Goal: Task Accomplishment & Management: Complete application form

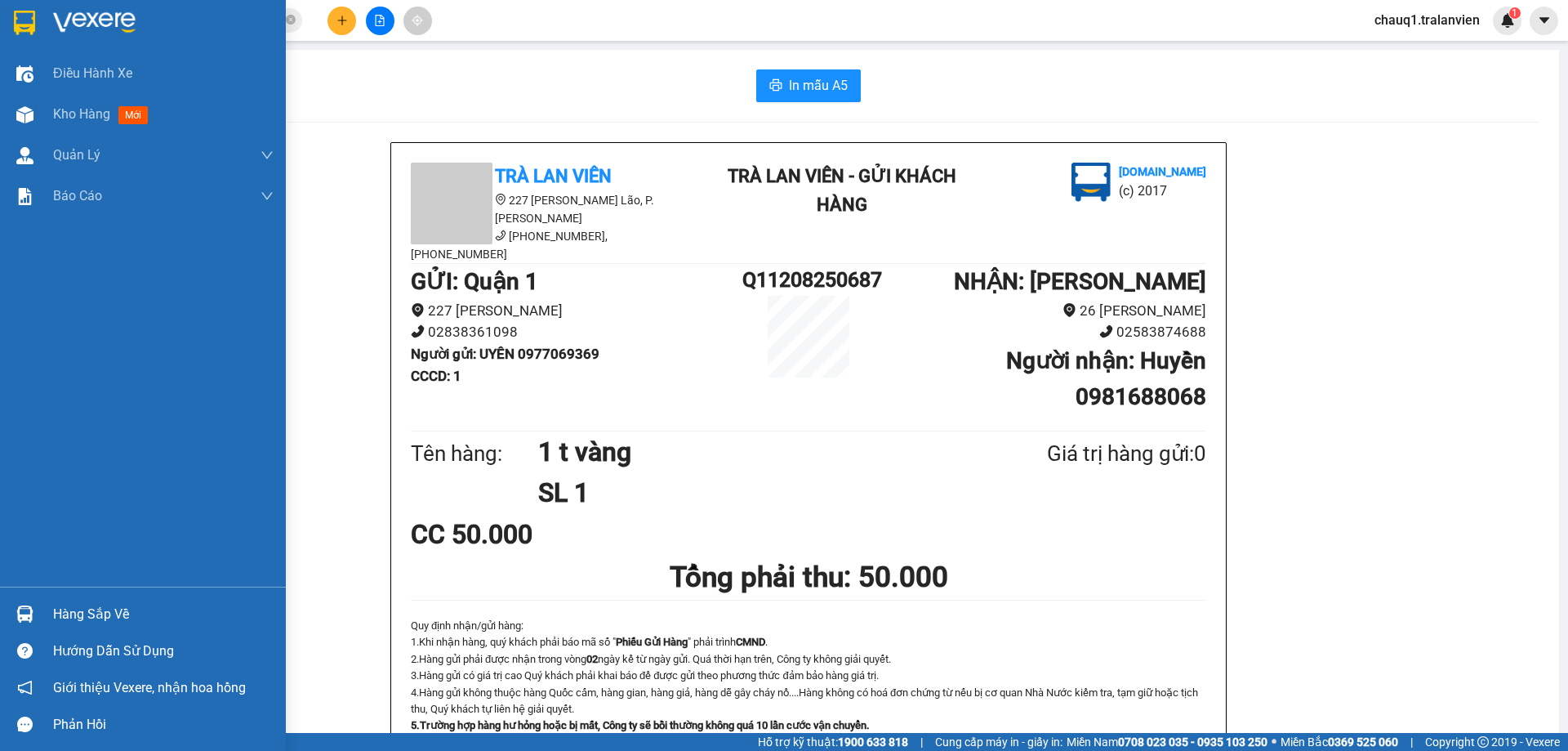
click at [19, 8] on div at bounding box center [25, 23] width 29 height 29
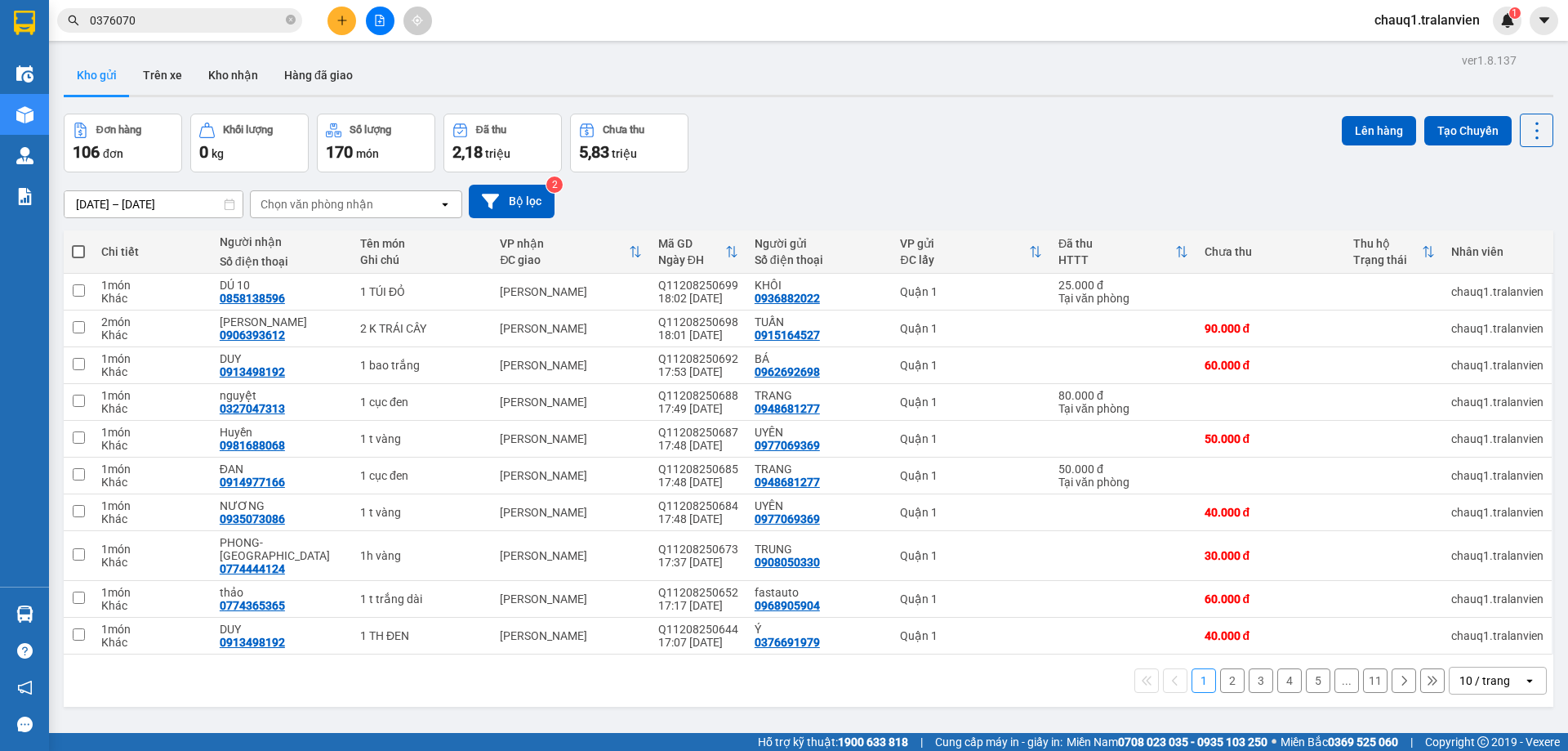
click at [531, 39] on div "Kết quả tìm kiếm ( 2 ) Bộ lọc Mã ĐH Trạng thái Món hàng Thu hộ Tổng cước Chưa c…" at bounding box center [784, 20] width 1568 height 41
click at [336, 16] on icon "plus" at bounding box center [341, 19] width 11 height 11
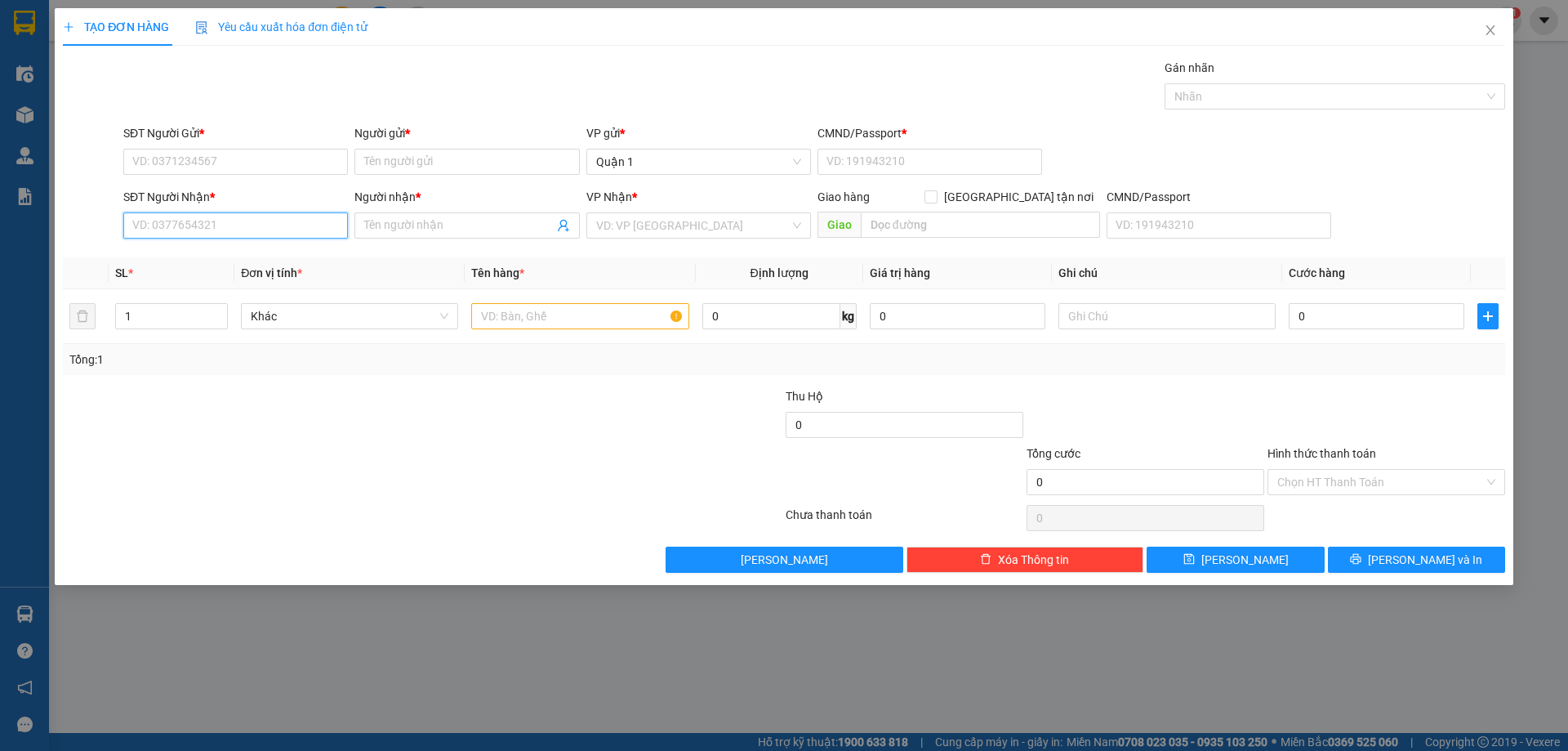
click at [233, 229] on input "SĐT Người Nhận *" at bounding box center [235, 225] width 224 height 26
type input "0387518765"
click at [203, 263] on div "0387518765 - DÚNG" at bounding box center [235, 258] width 205 height 18
type input "DÚNG"
type input "0387518765"
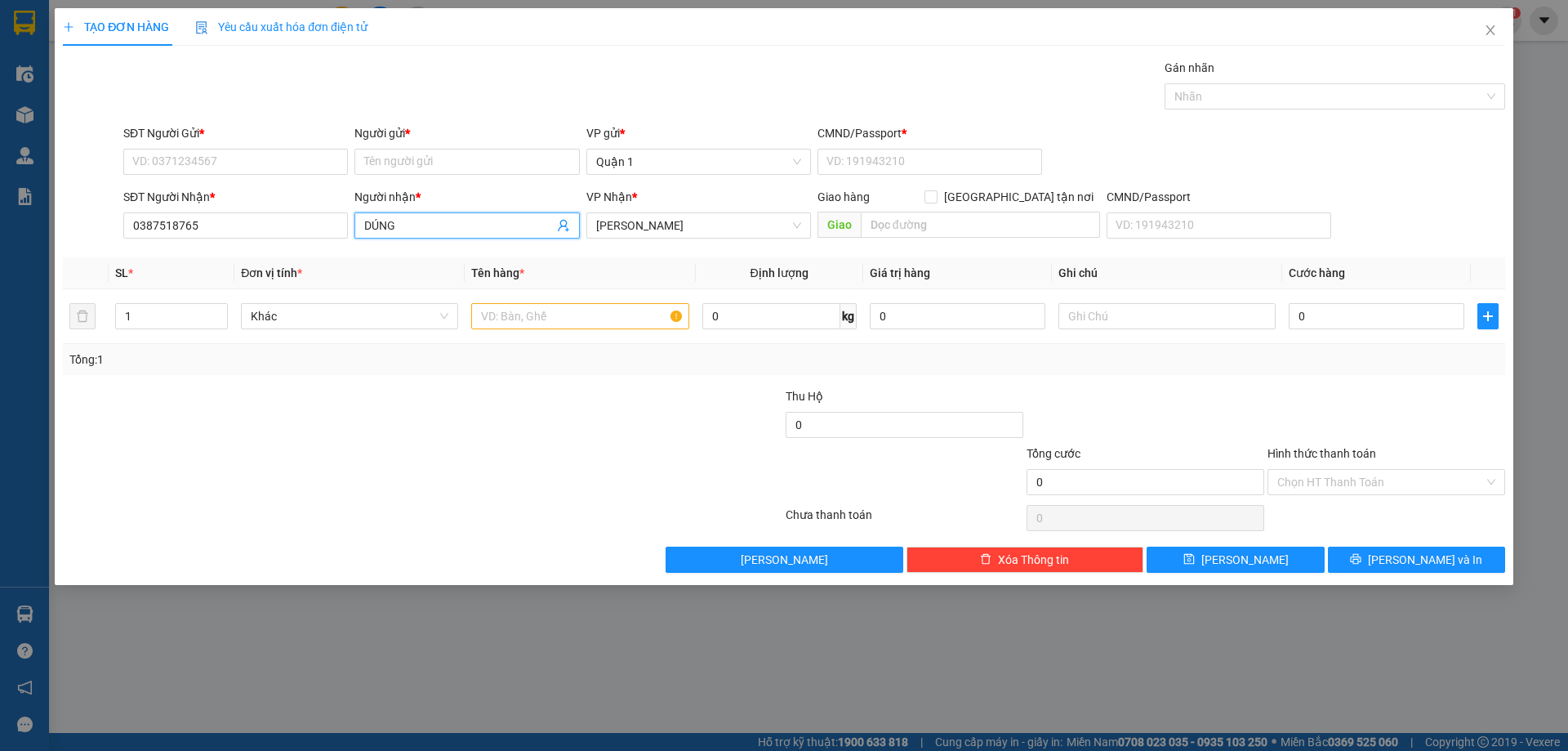
click at [490, 229] on input "DÚNG" at bounding box center [458, 225] width 189 height 18
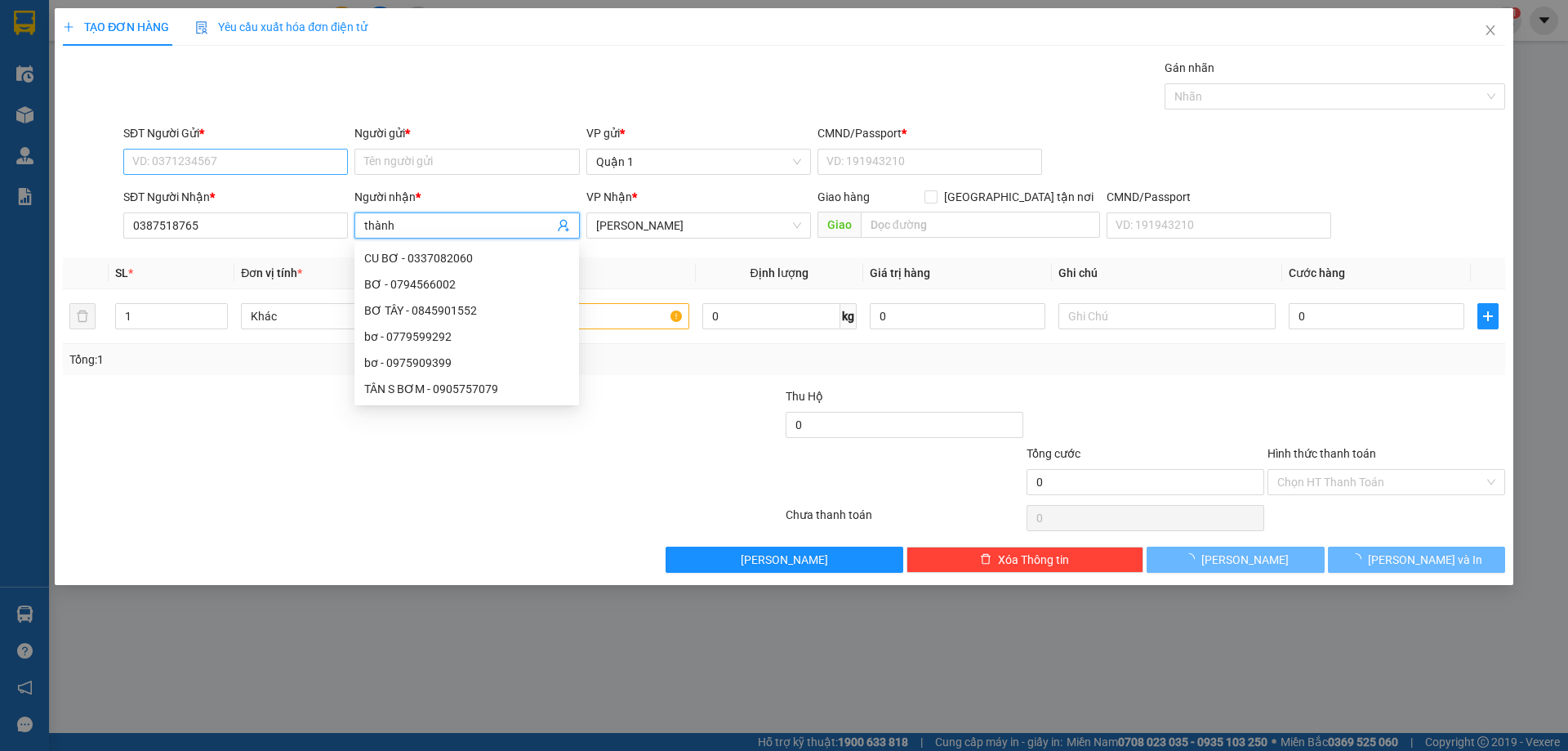
type input "thành"
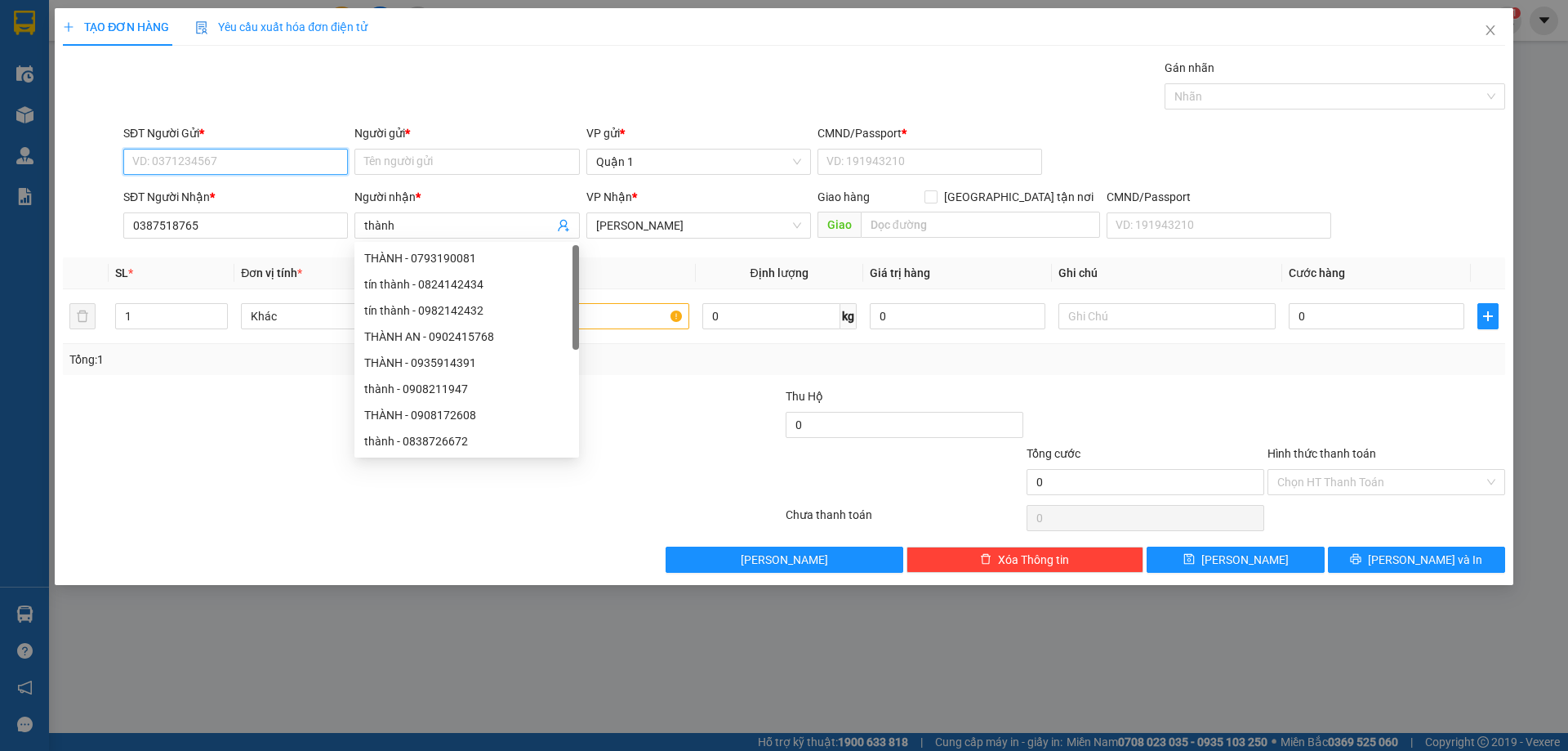
click at [268, 168] on input "SĐT Người Gửi *" at bounding box center [235, 161] width 224 height 26
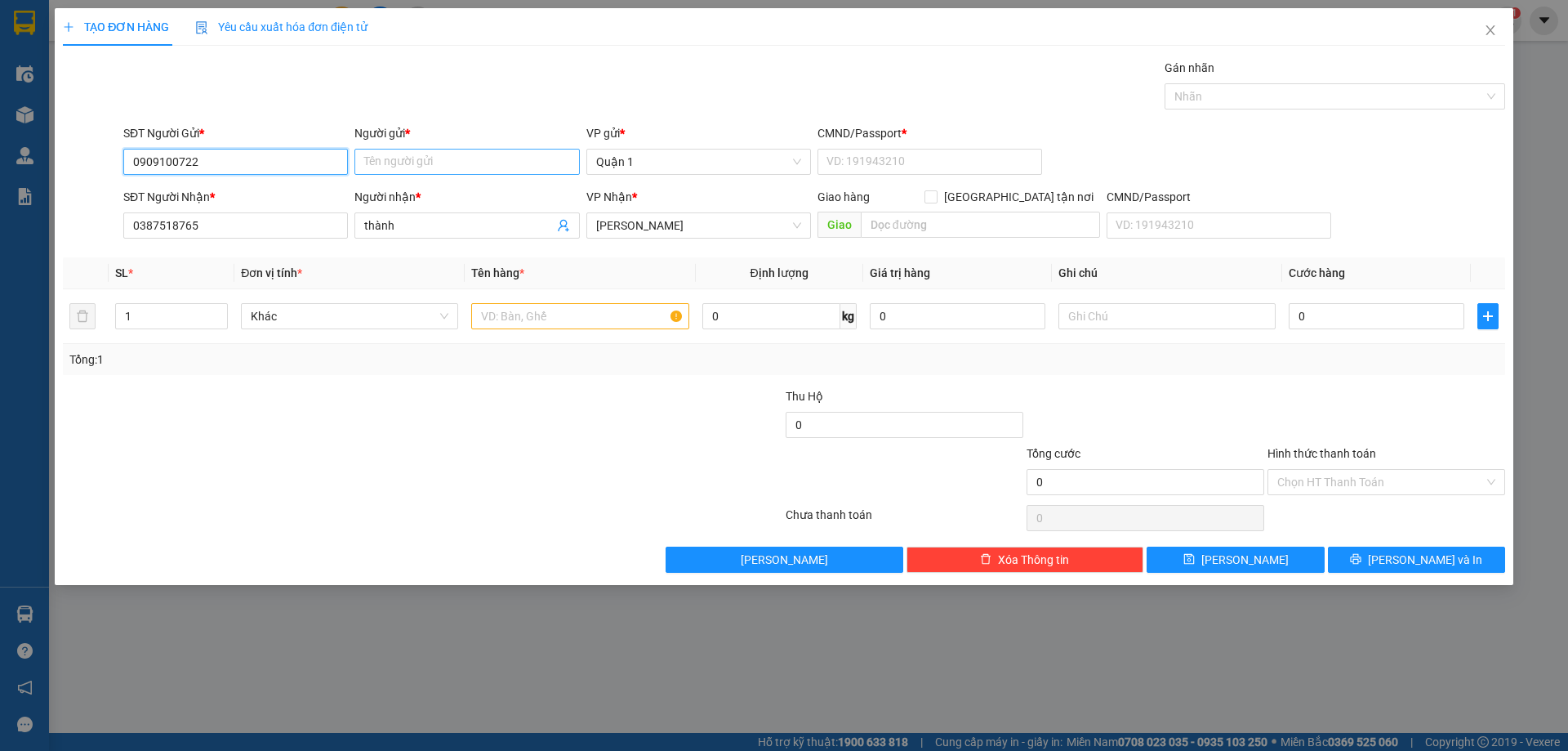
type input "0909100722"
click at [391, 157] on input "Người gửi *" at bounding box center [466, 161] width 224 height 26
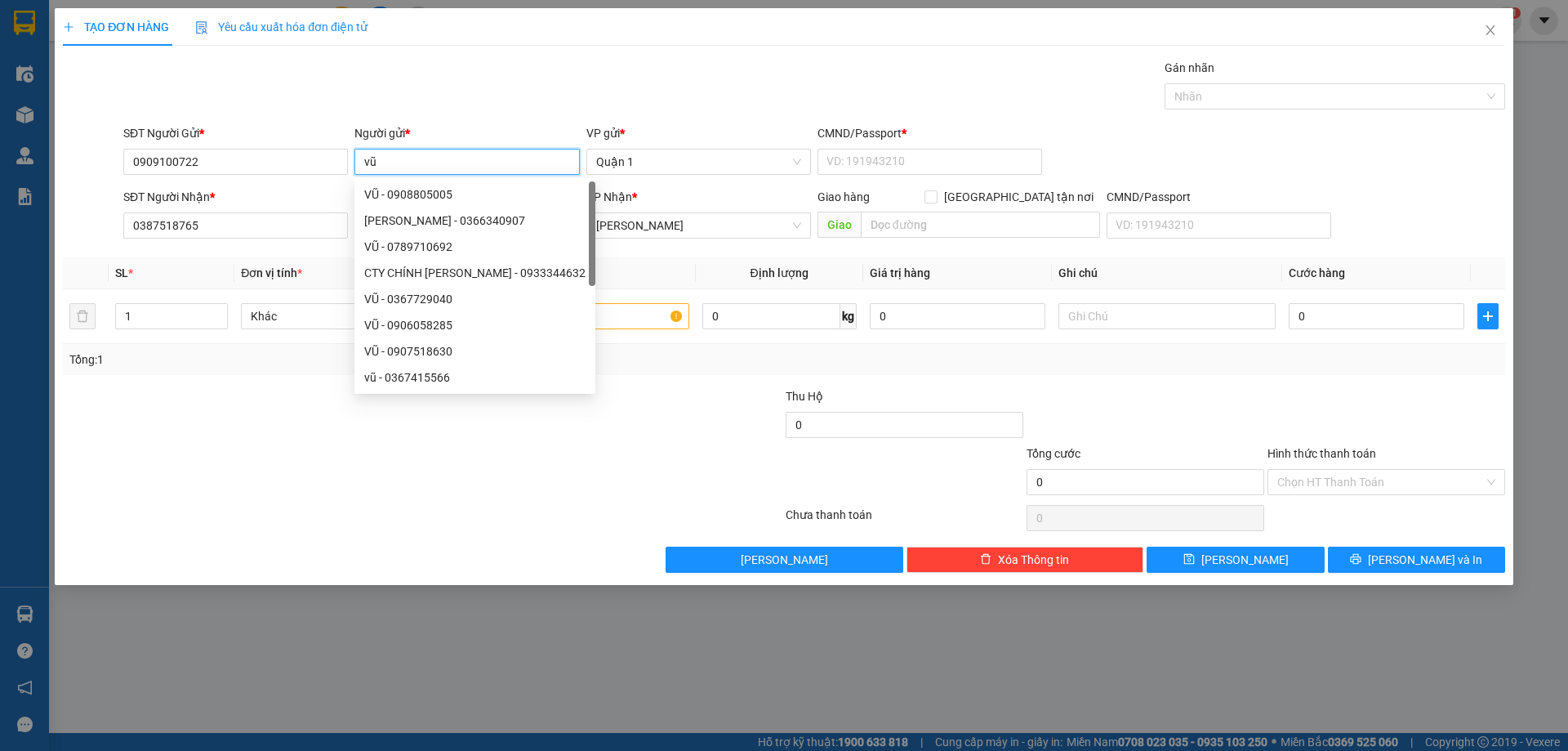
type input "vũ"
click at [493, 70] on div "Gán nhãn Nhãn" at bounding box center [814, 86] width 1388 height 57
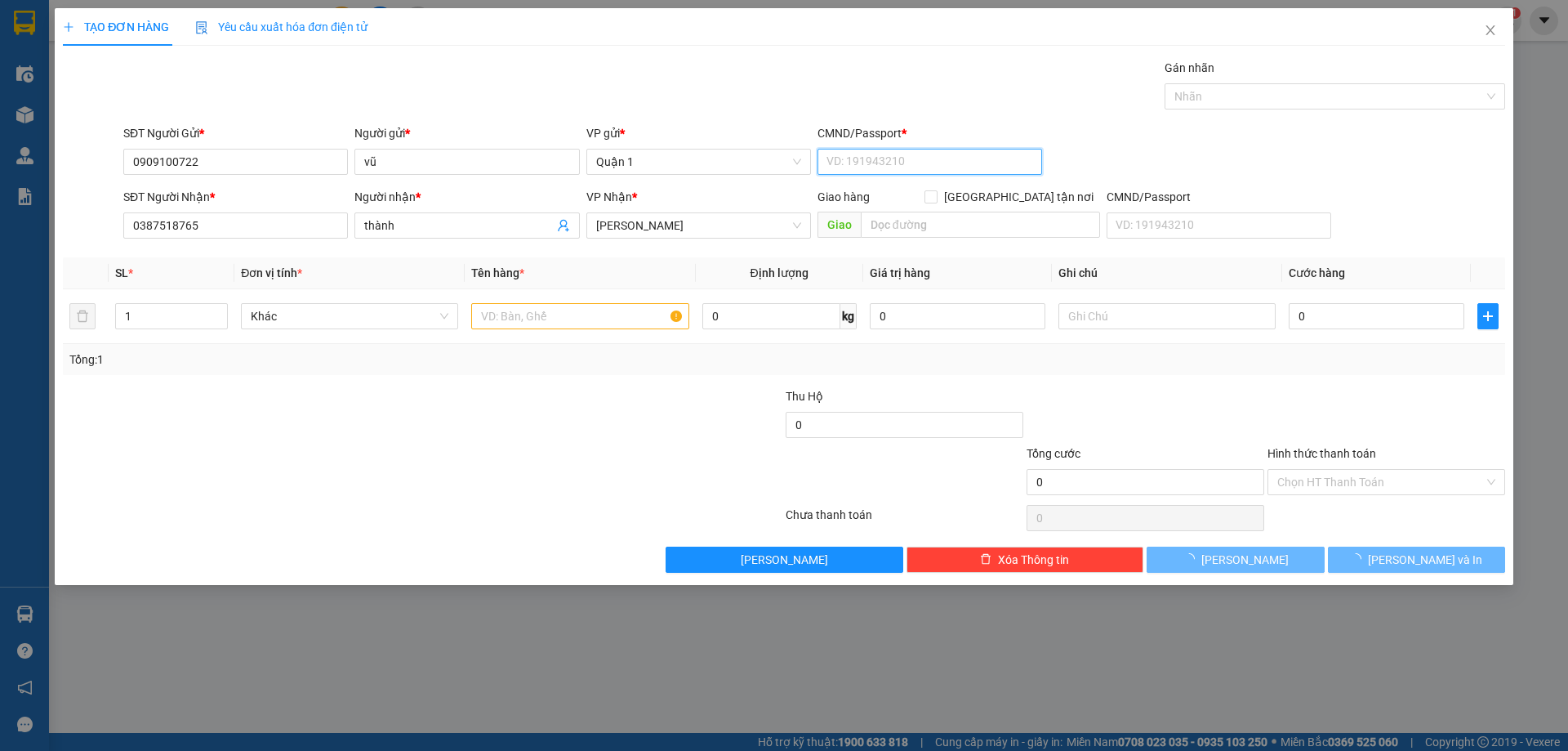
click at [912, 162] on input "CMND/Passport *" at bounding box center [929, 161] width 224 height 26
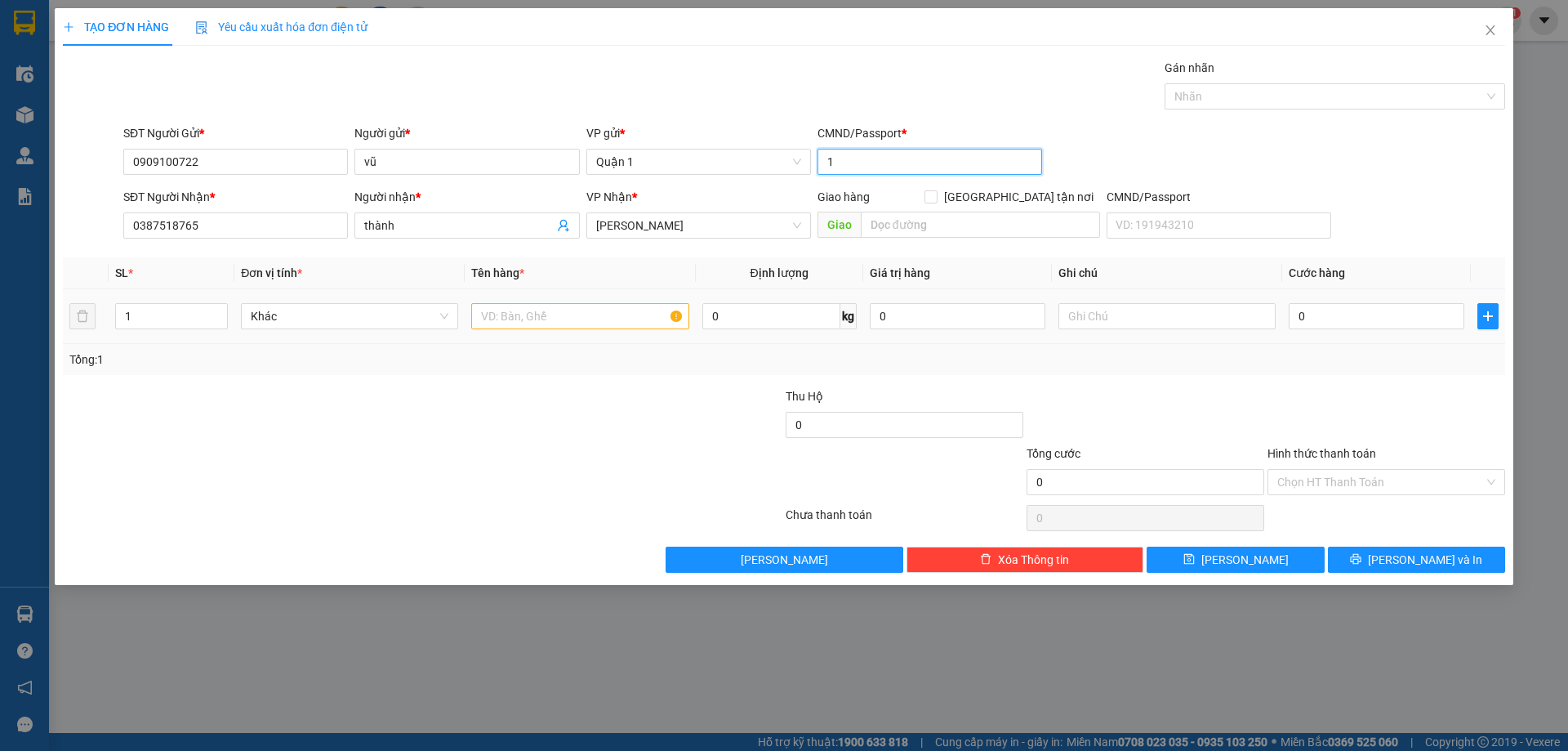
type input "1"
click at [508, 311] on input "text" at bounding box center [579, 316] width 217 height 26
type input "1 pbi"
click at [1311, 314] on input "0" at bounding box center [1376, 316] width 175 height 26
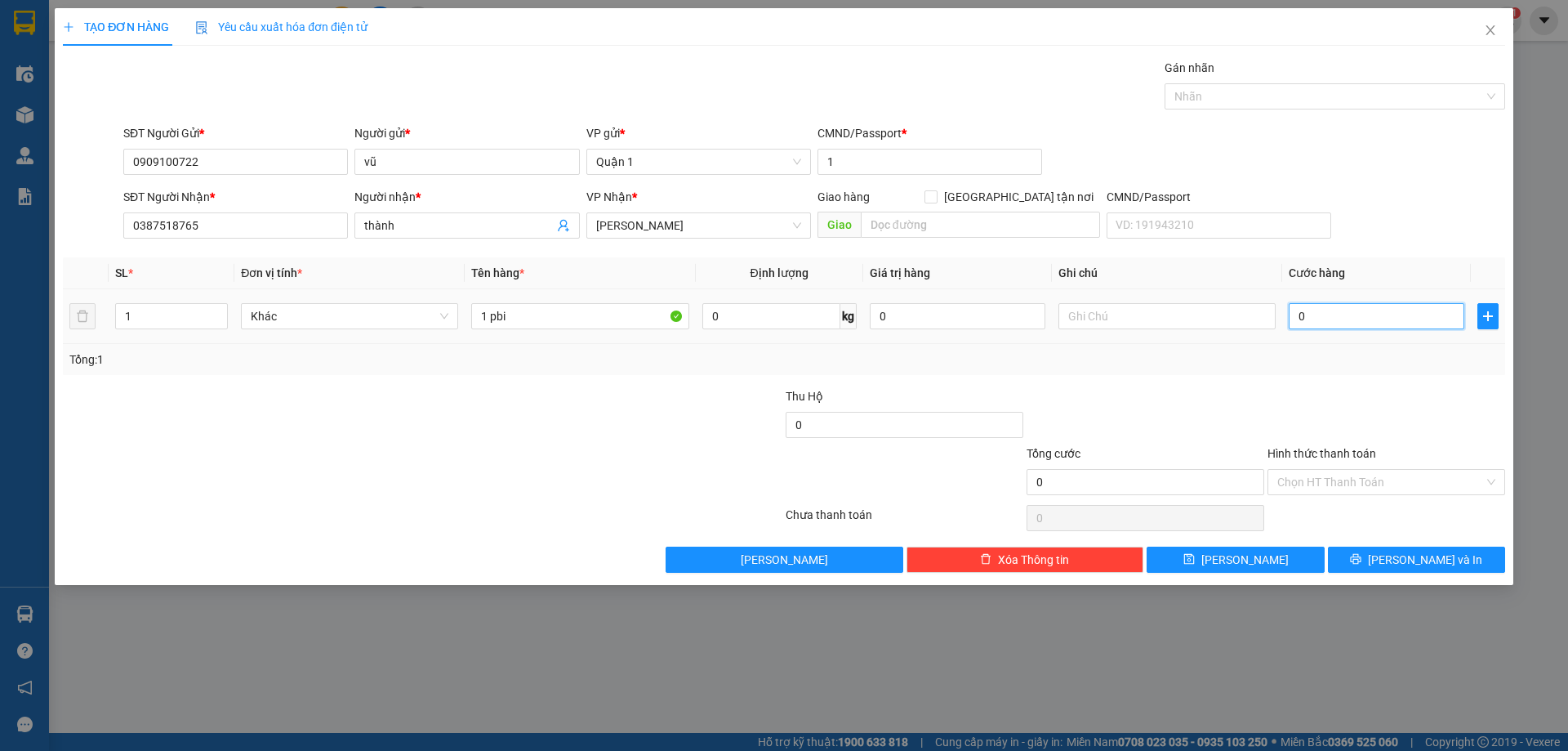
type input "2"
type input "25"
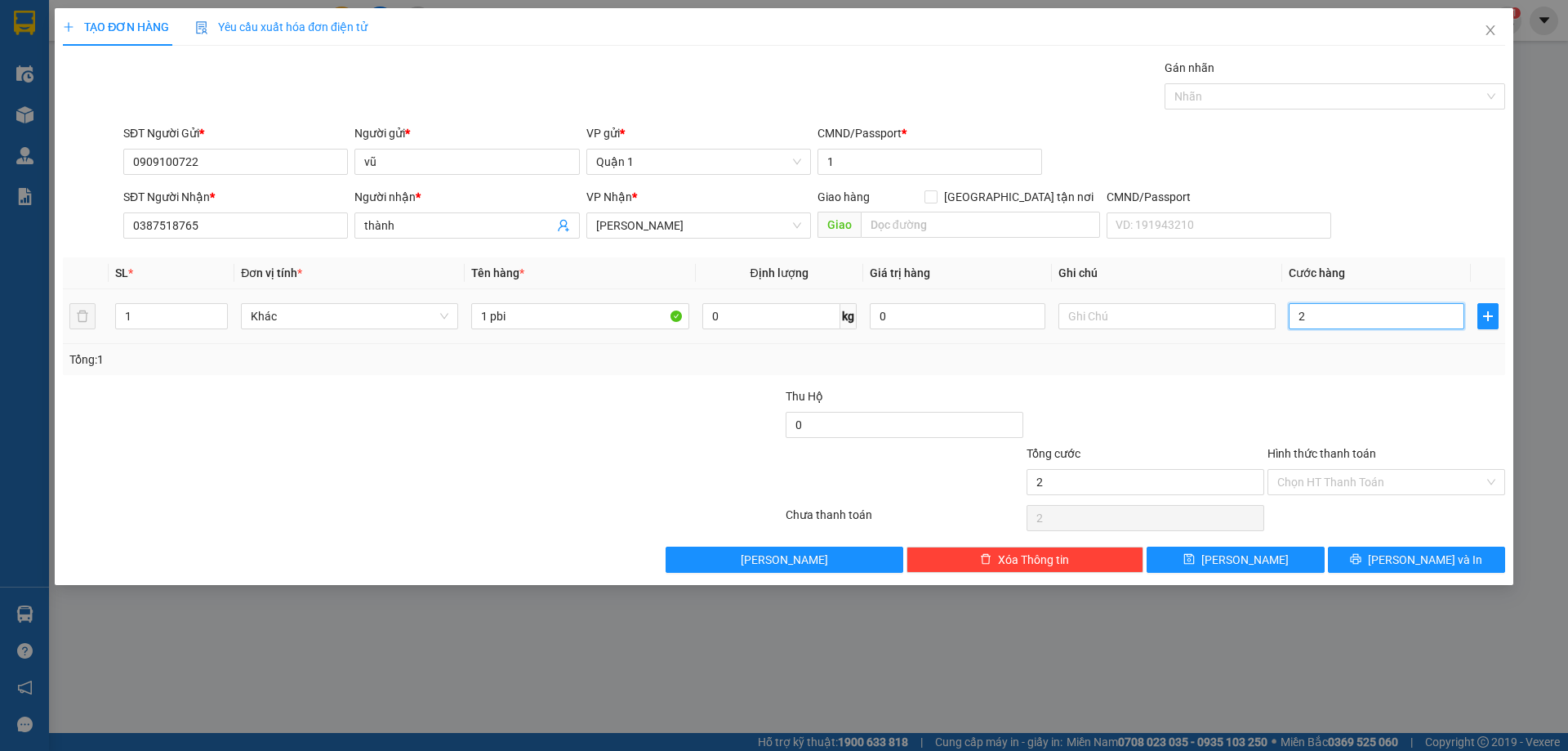
type input "25"
click at [1353, 481] on input "Hình thức thanh toán" at bounding box center [1381, 481] width 207 height 25
type input "25.000"
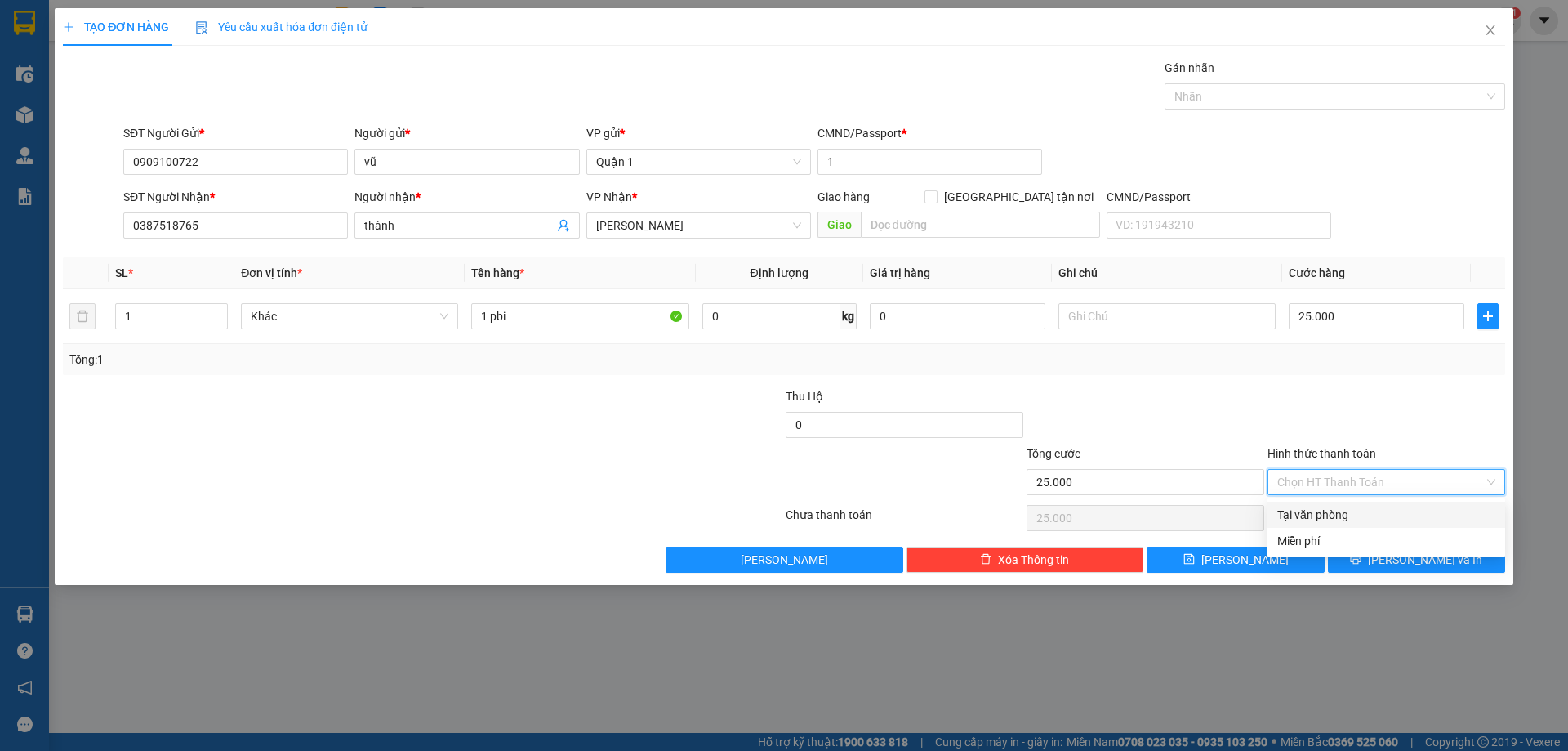
click at [1353, 481] on input "Hình thức thanh toán" at bounding box center [1381, 481] width 207 height 25
click at [1355, 509] on div "Tại văn phòng" at bounding box center [1386, 515] width 218 height 18
type input "0"
drag, startPoint x: 1355, startPoint y: 509, endPoint x: 1386, endPoint y: 548, distance: 49.8
click at [1355, 512] on div "Chọn HT Thanh Toán" at bounding box center [1386, 518] width 241 height 33
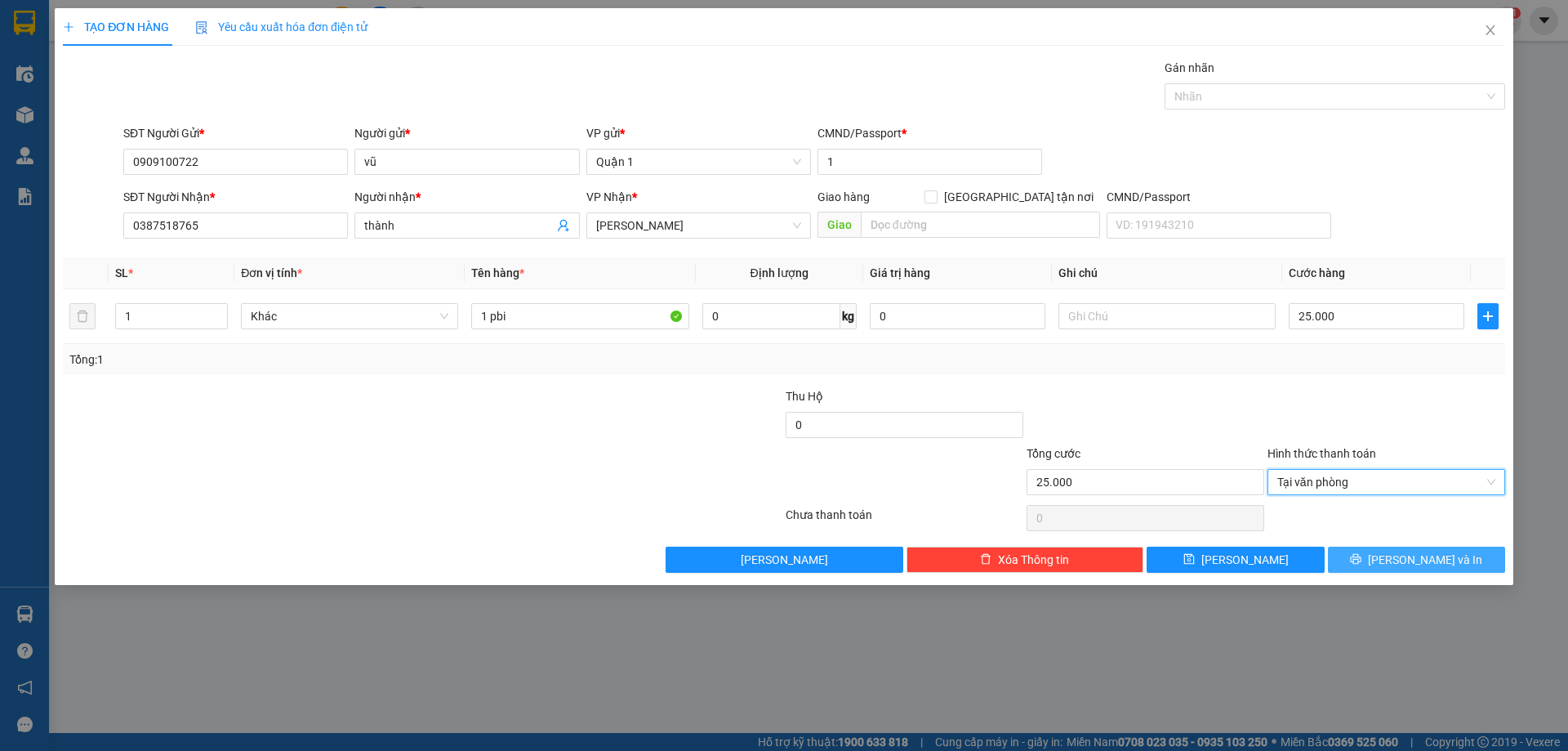
drag, startPoint x: 1393, startPoint y: 559, endPoint x: 1382, endPoint y: 531, distance: 30.1
click at [1392, 552] on button "[PERSON_NAME] và In" at bounding box center [1416, 559] width 177 height 26
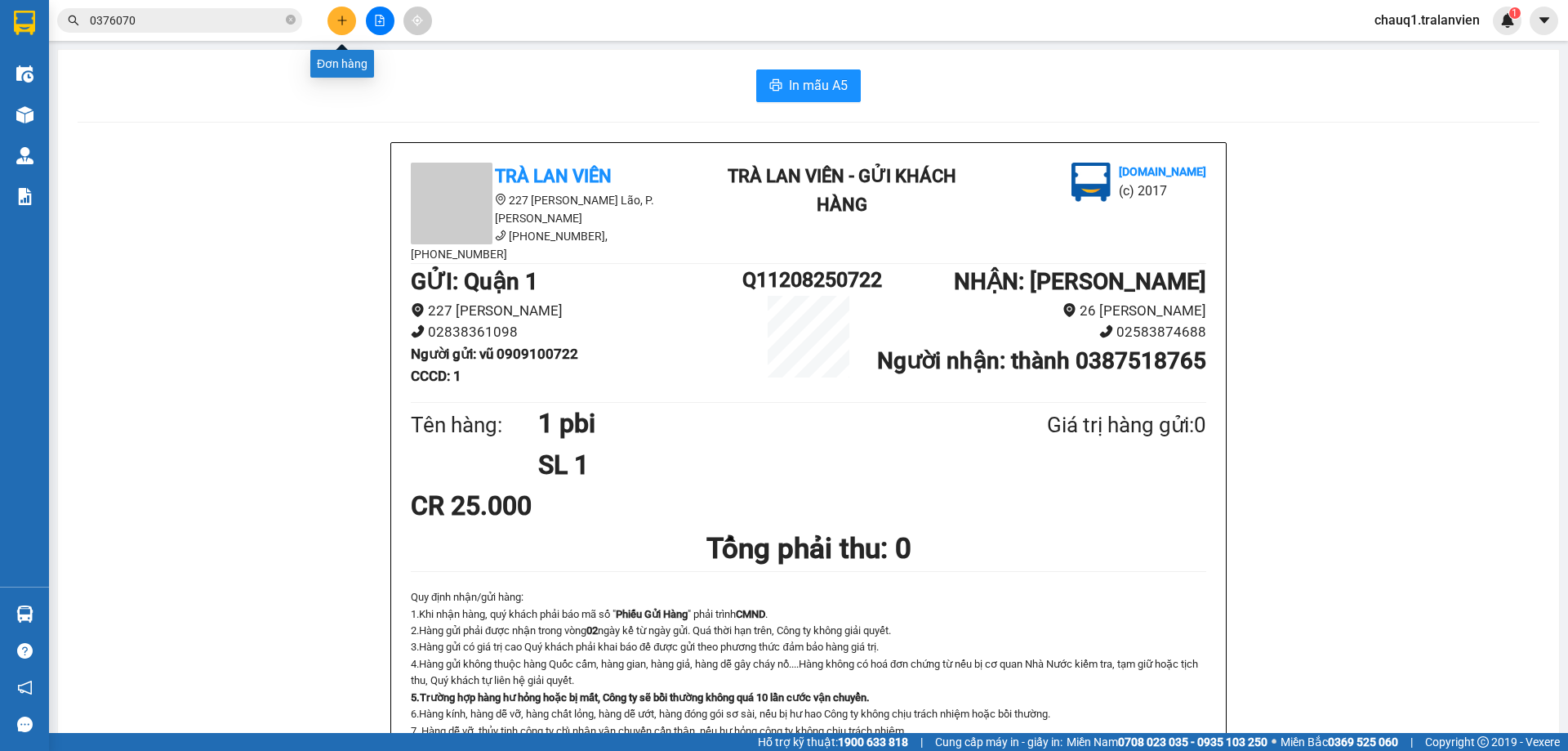
click at [336, 25] on icon "plus" at bounding box center [341, 19] width 11 height 11
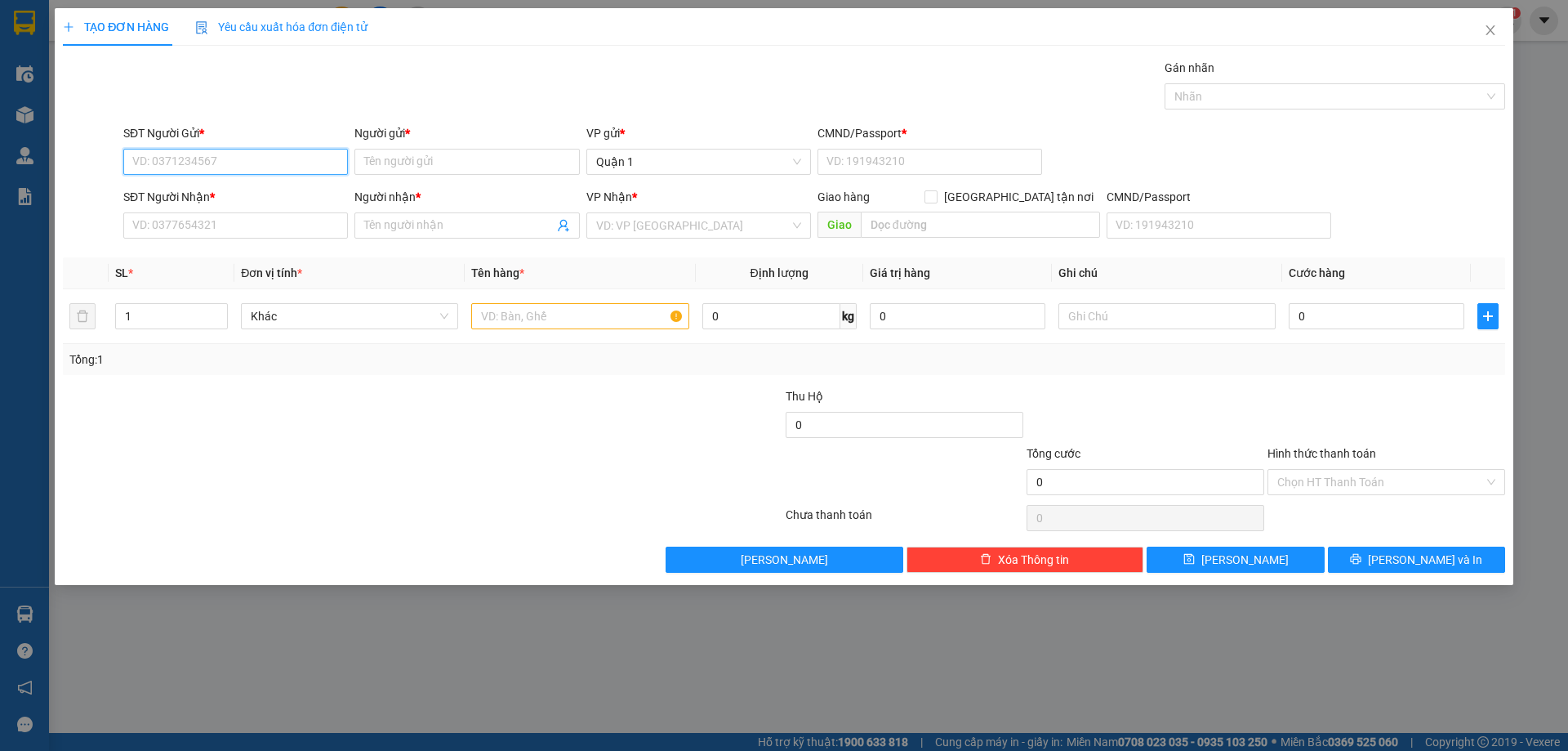
click at [183, 161] on input "SĐT Người Gửi *" at bounding box center [235, 161] width 224 height 26
click at [1484, 26] on icon "close" at bounding box center [1490, 30] width 13 height 13
click at [1483, 26] on span "chauq1.tralanvien" at bounding box center [1427, 20] width 131 height 20
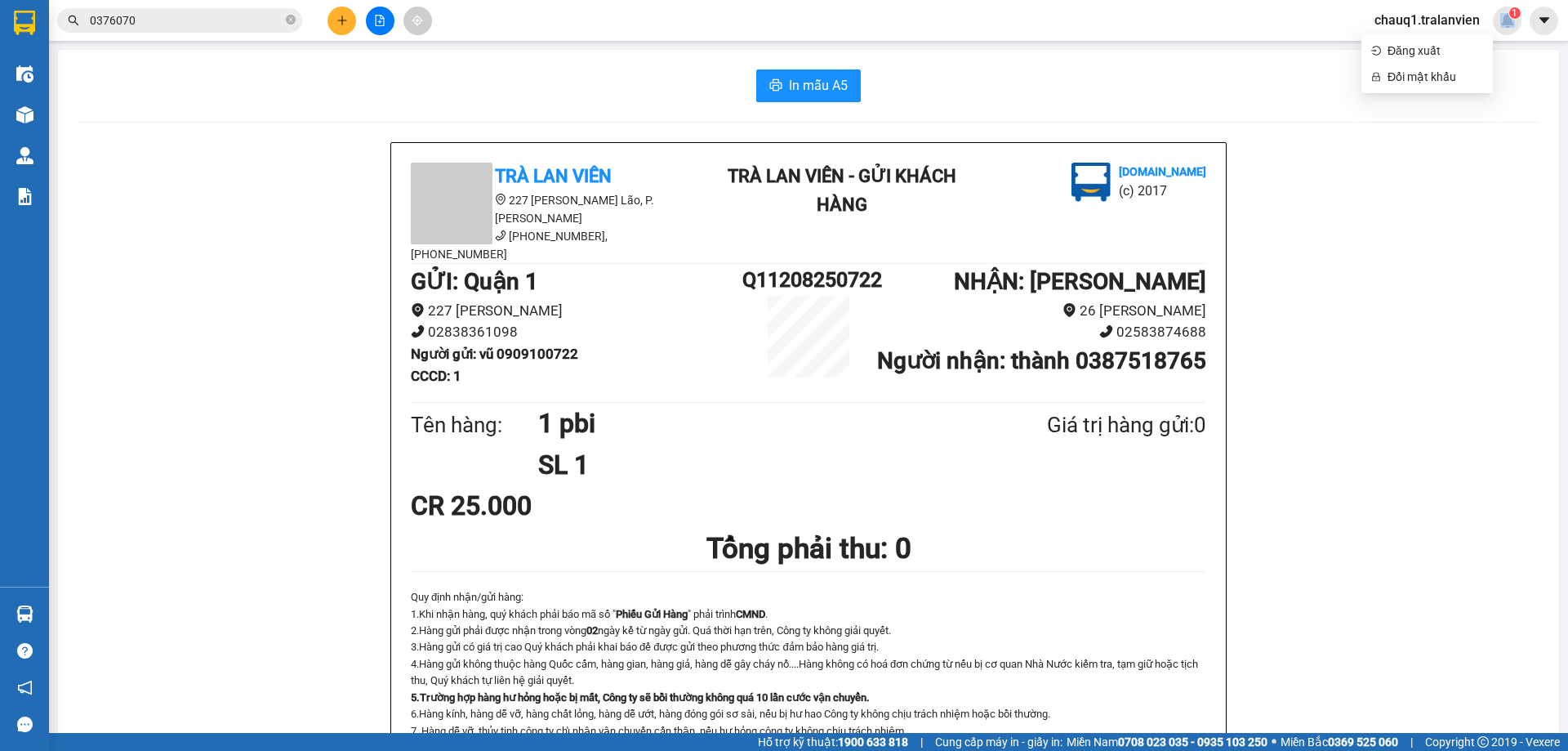
click at [188, 19] on input "0376070" at bounding box center [186, 19] width 193 height 18
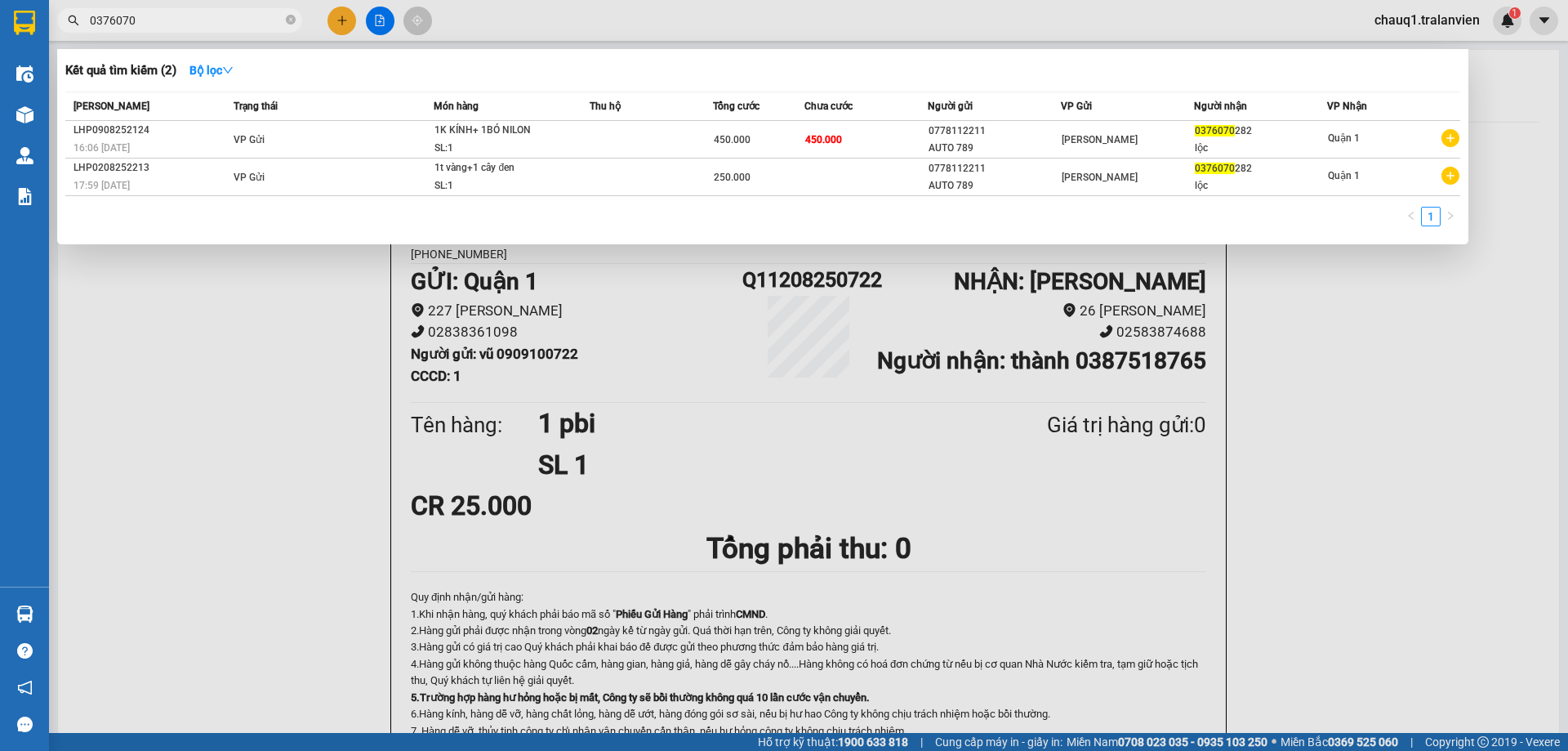
click at [188, 19] on input "0376070" at bounding box center [186, 19] width 193 height 18
type input "09374642"
click at [335, 26] on div at bounding box center [784, 376] width 1568 height 751
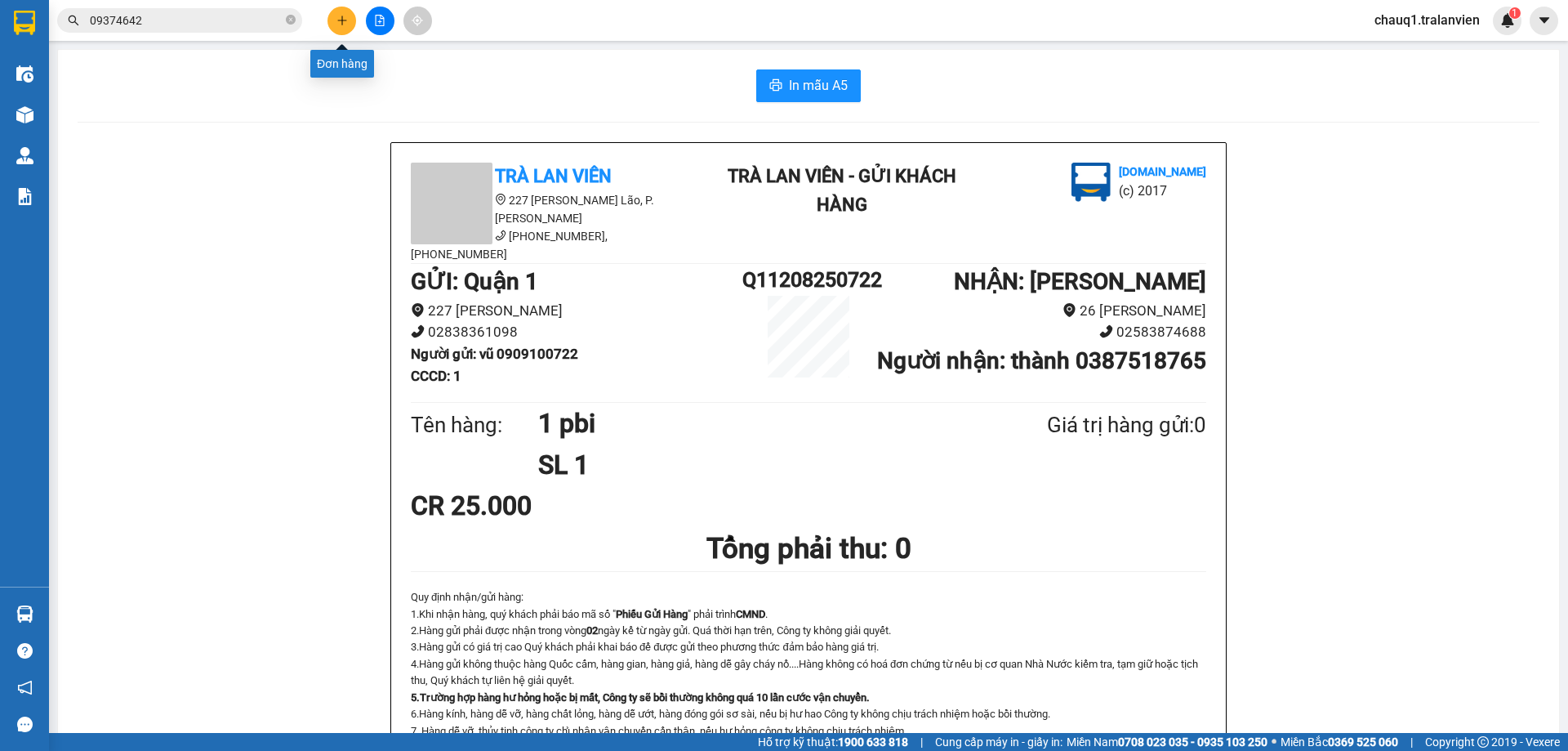
click at [336, 23] on icon "plus" at bounding box center [341, 19] width 11 height 11
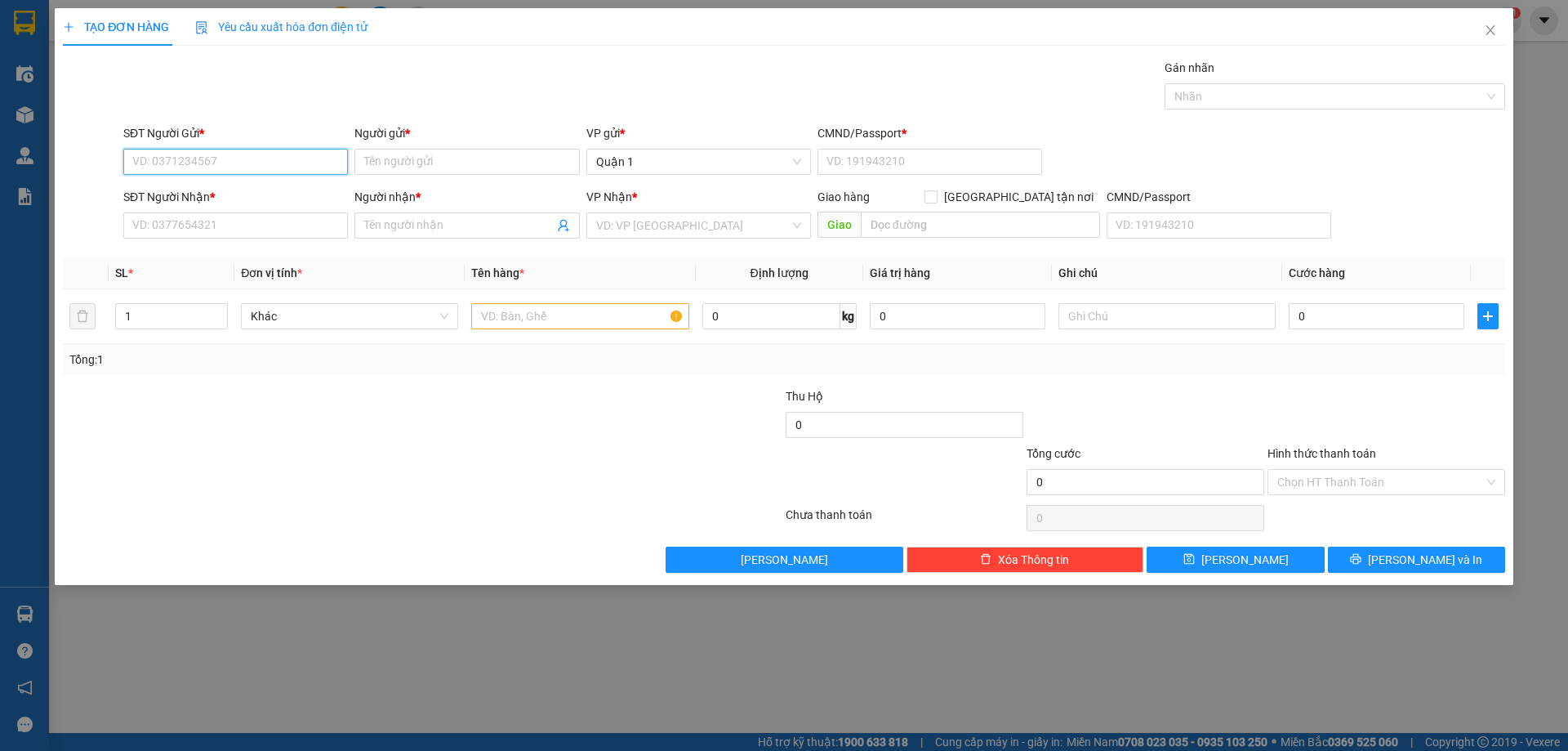
click at [262, 168] on input "SĐT Người Gửi *" at bounding box center [235, 161] width 224 height 26
type input "0384734889"
click at [424, 154] on input "Người gửi *" at bounding box center [466, 161] width 224 height 26
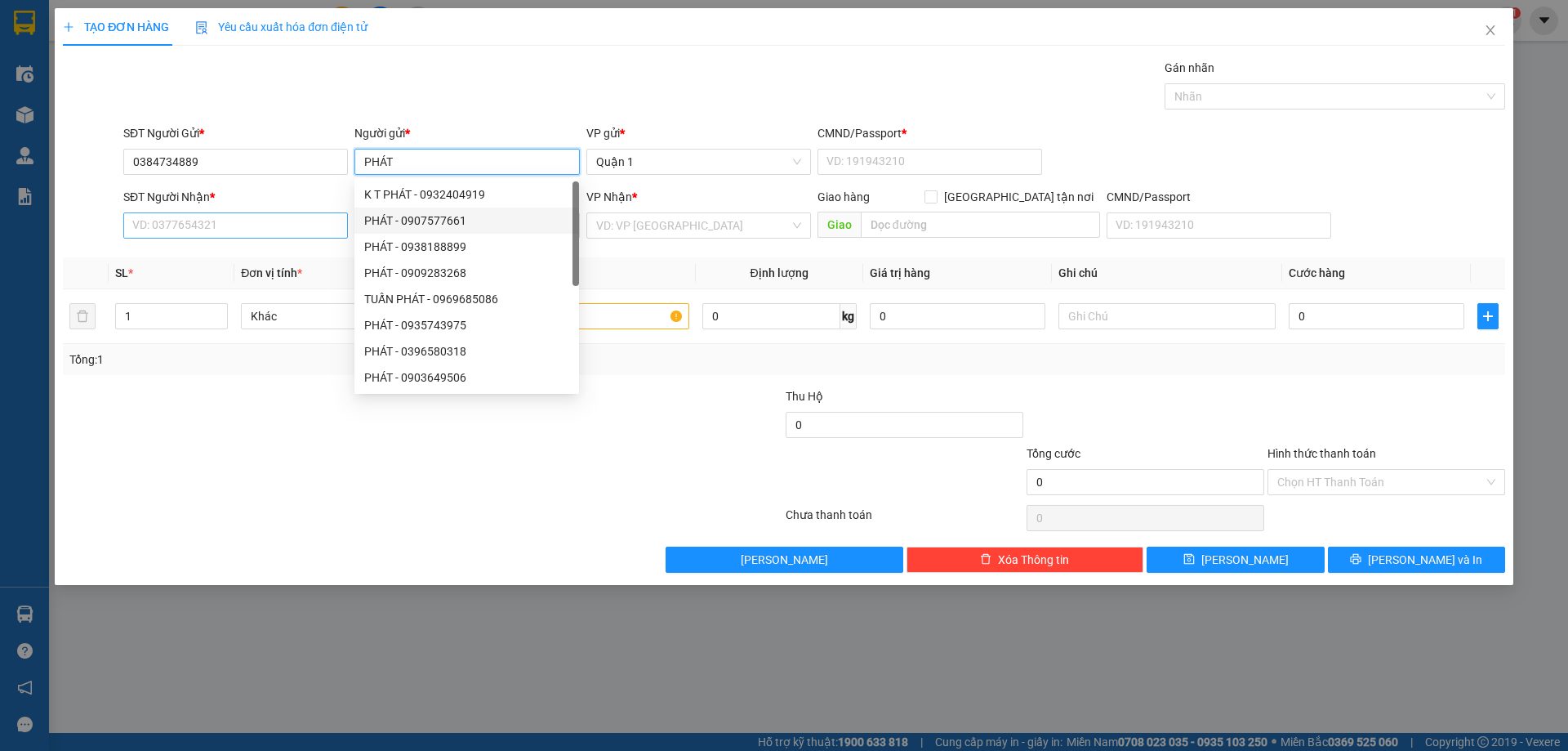
type input "PHÁT"
click at [301, 229] on input "SĐT Người Nhận *" at bounding box center [235, 225] width 224 height 26
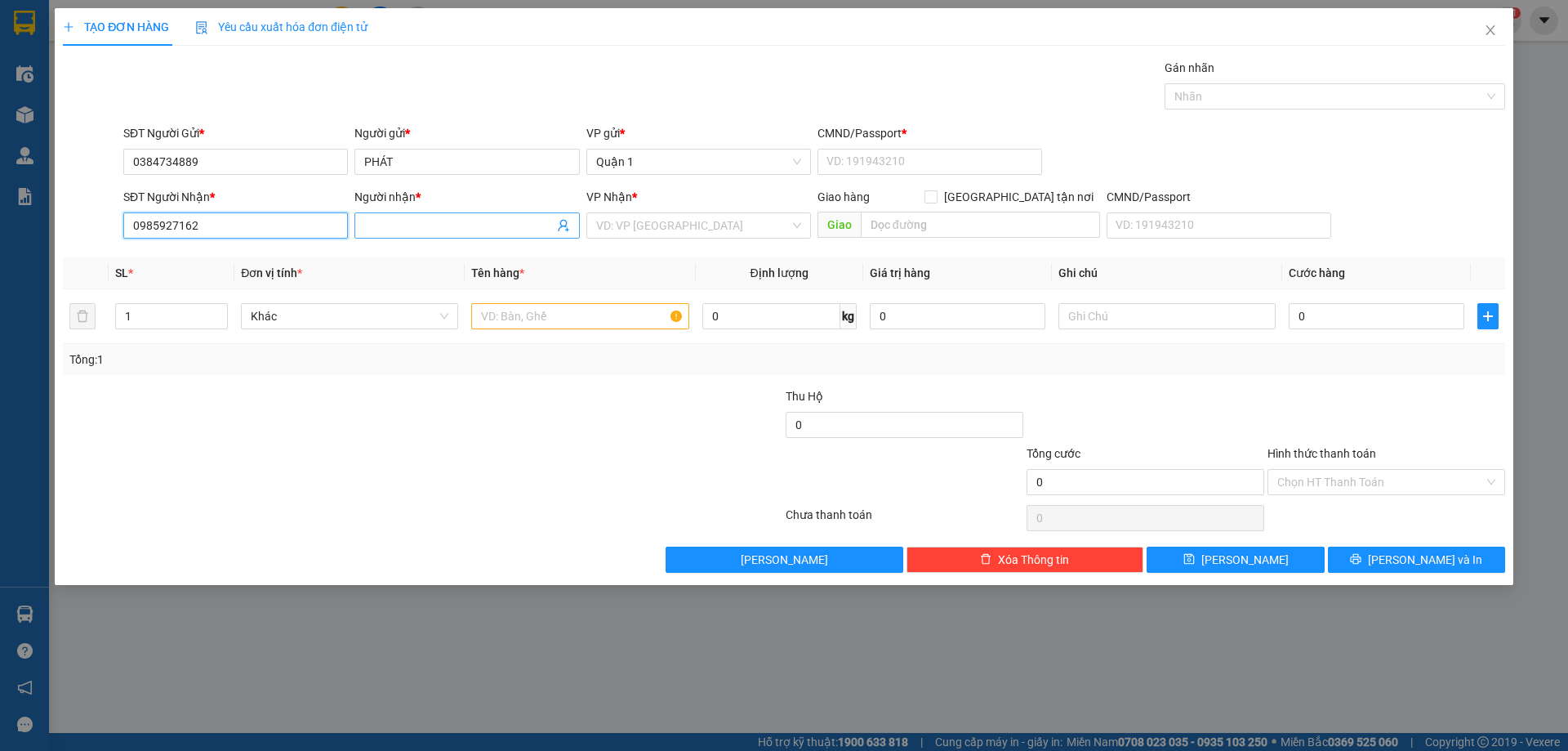
type input "0985927162"
click at [423, 214] on span at bounding box center [466, 225] width 224 height 26
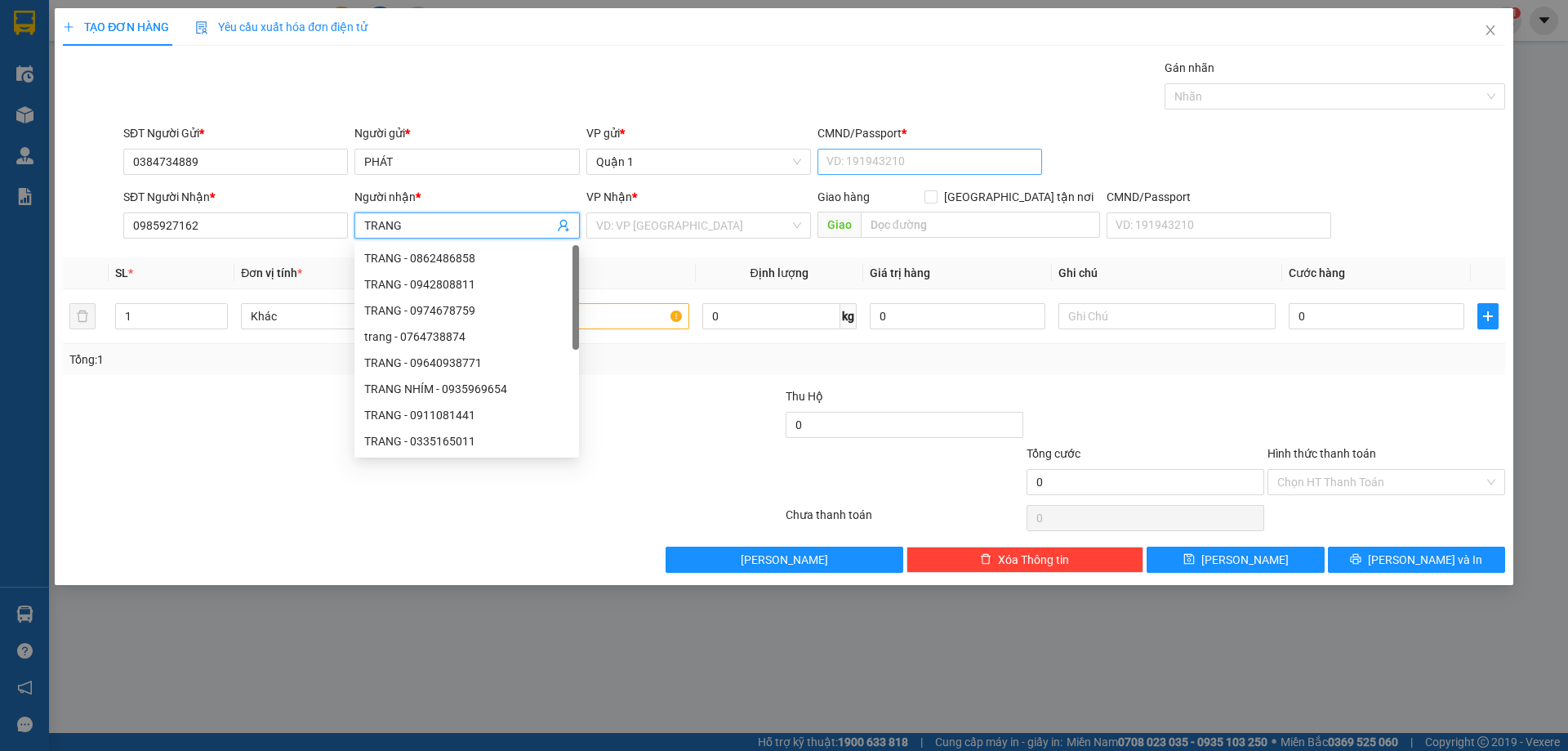
type input "TRANG"
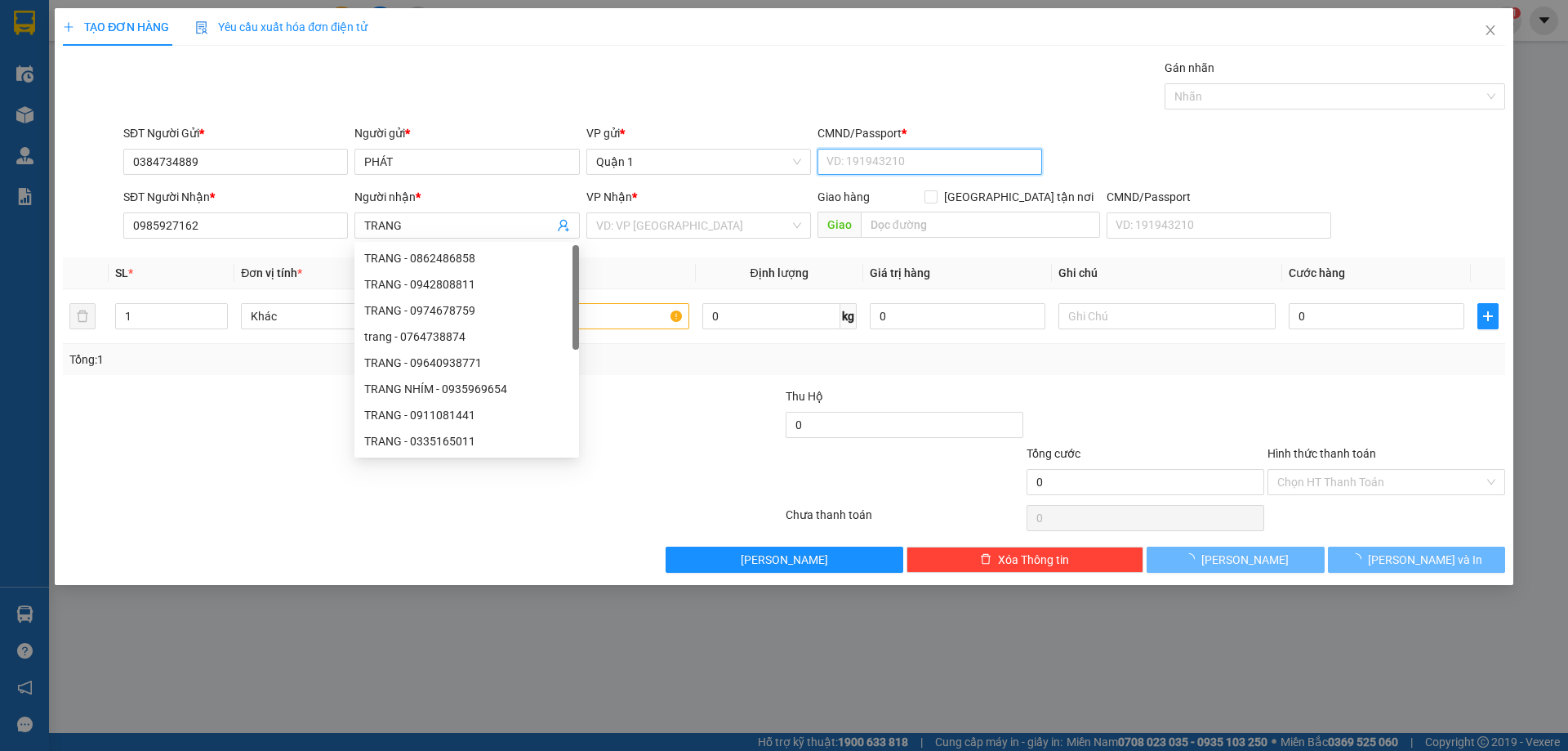
click at [872, 148] on input "CMND/Passport *" at bounding box center [929, 161] width 224 height 26
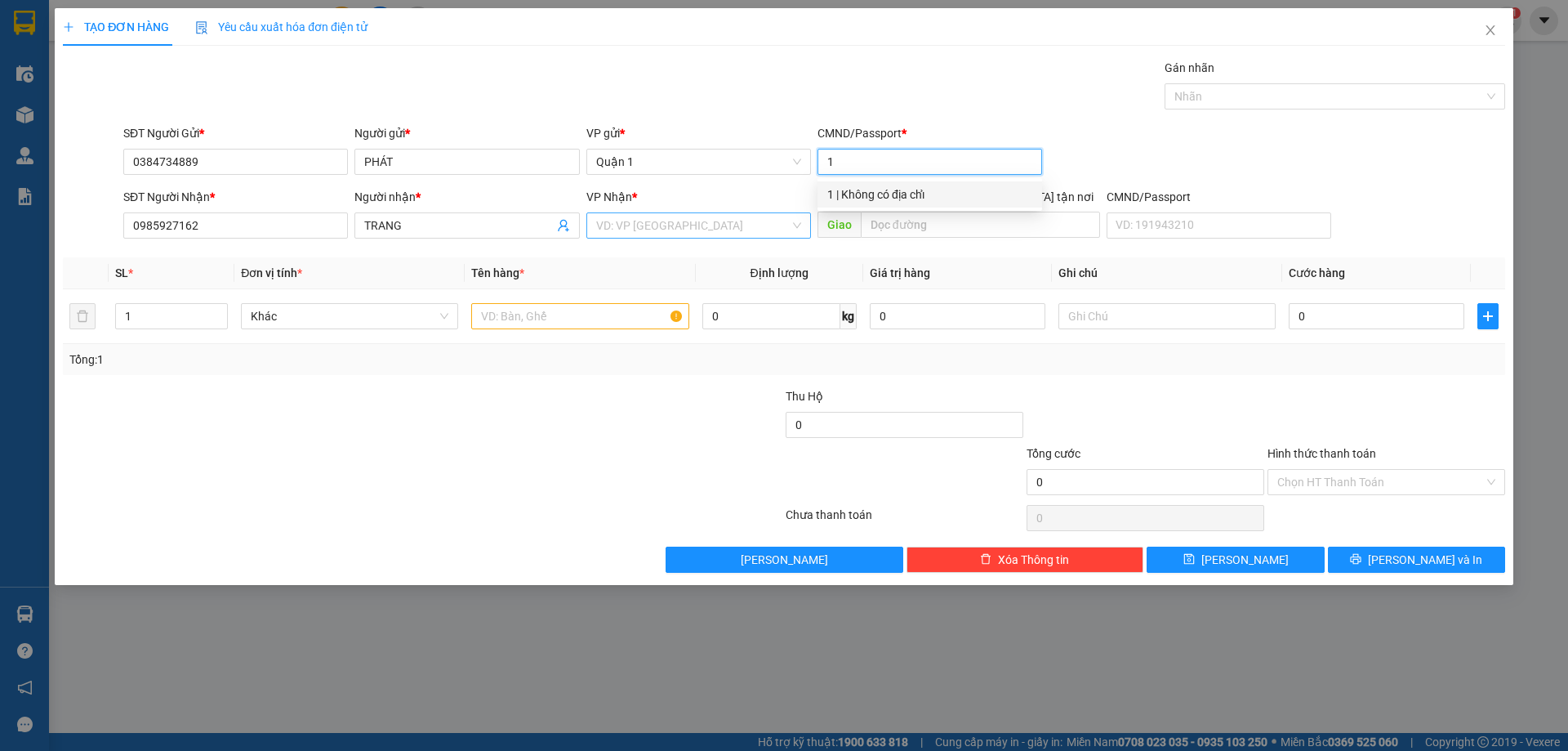
type input "1"
click at [664, 226] on input "search" at bounding box center [693, 225] width 193 height 25
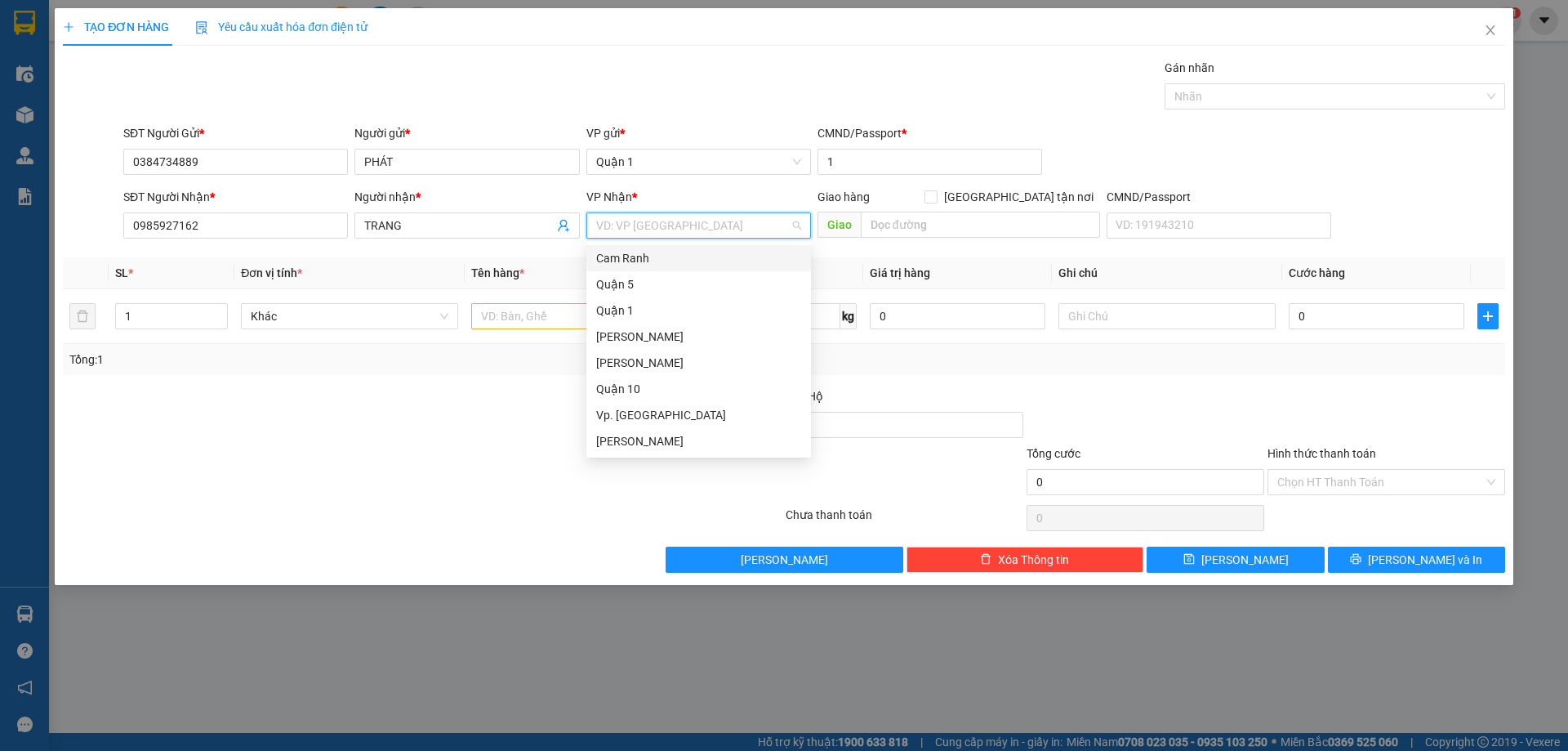
click at [664, 226] on input "search" at bounding box center [693, 225] width 193 height 25
click at [633, 337] on div "[PERSON_NAME]" at bounding box center [699, 337] width 205 height 18
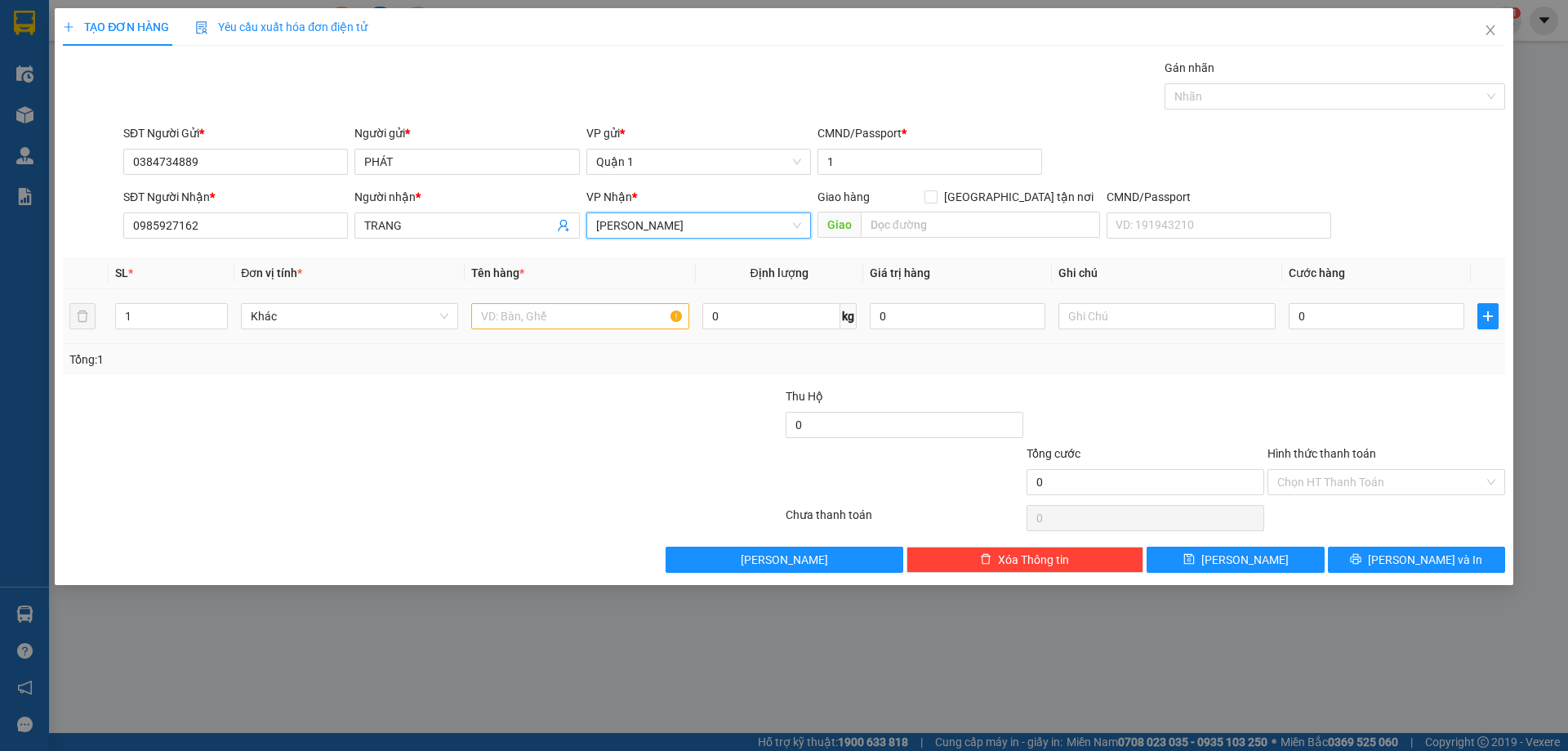
click at [633, 337] on td at bounding box center [580, 316] width 230 height 55
click at [583, 317] on input "text" at bounding box center [579, 316] width 217 height 26
click at [607, 322] on input "text" at bounding box center [579, 316] width 217 height 26
type input "1 TÚI XANH DÀI"
click at [704, 413] on div at bounding box center [663, 415] width 241 height 57
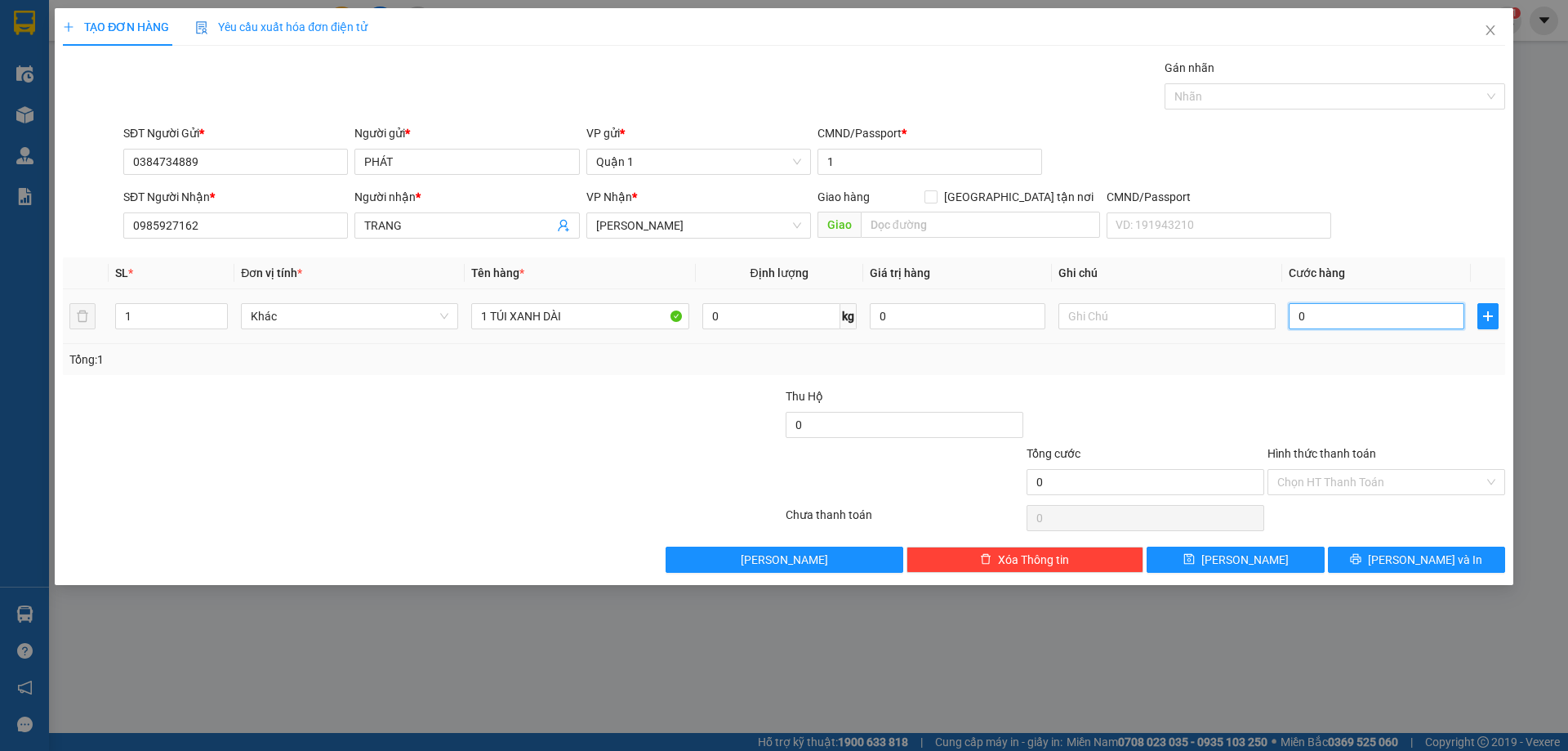
click at [1403, 313] on input "0" at bounding box center [1376, 316] width 175 height 26
click at [1394, 359] on div "Tổng: 1" at bounding box center [784, 359] width 1429 height 18
click at [1365, 311] on input "0" at bounding box center [1376, 316] width 175 height 26
click at [1358, 325] on input "0" at bounding box center [1376, 316] width 175 height 26
drag, startPoint x: 1353, startPoint y: 370, endPoint x: 1344, endPoint y: 325, distance: 45.9
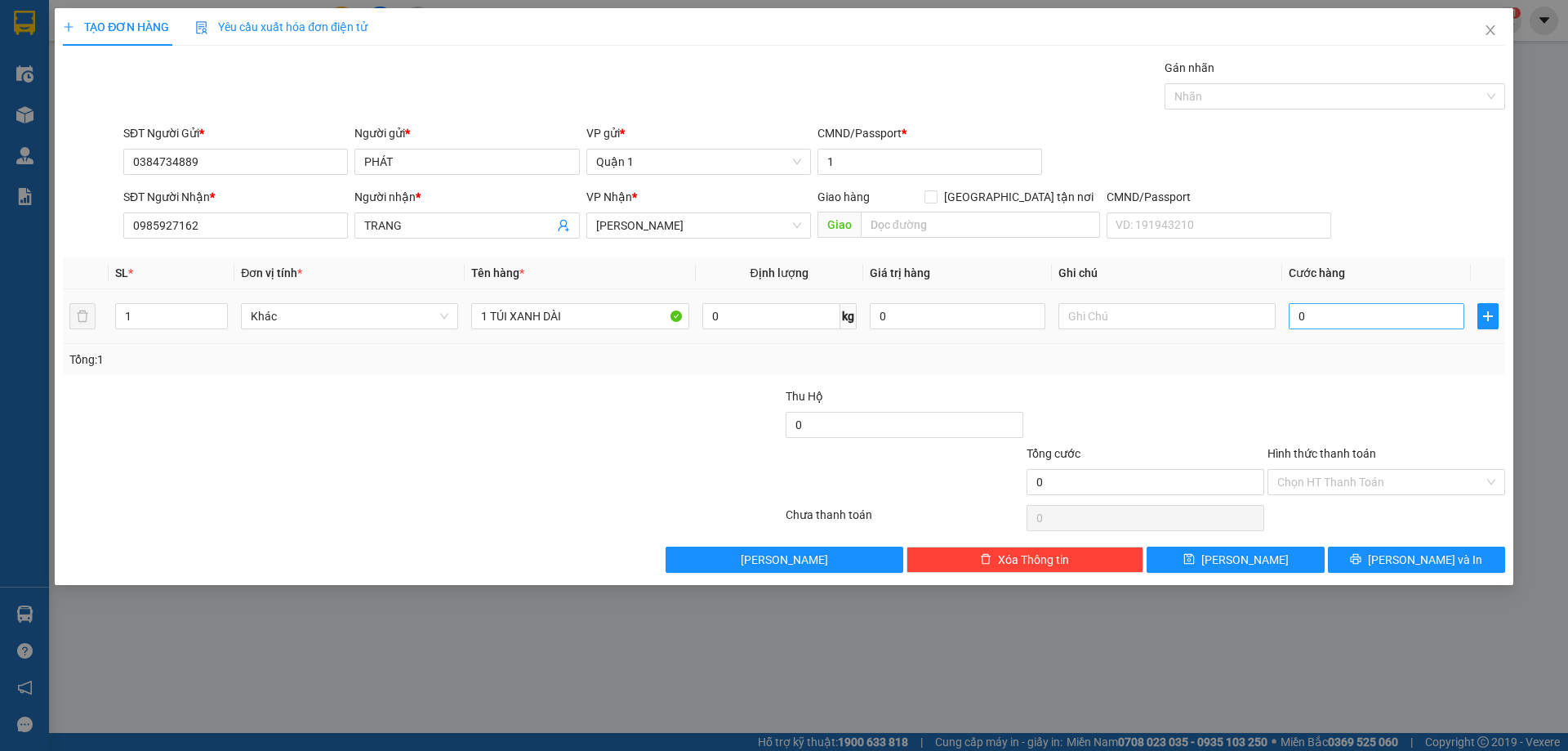
click at [1352, 370] on div "Tổng: 1" at bounding box center [784, 359] width 1443 height 31
click at [1343, 311] on input "0" at bounding box center [1376, 316] width 175 height 26
click at [1408, 311] on input "0" at bounding box center [1376, 316] width 175 height 26
type input "1"
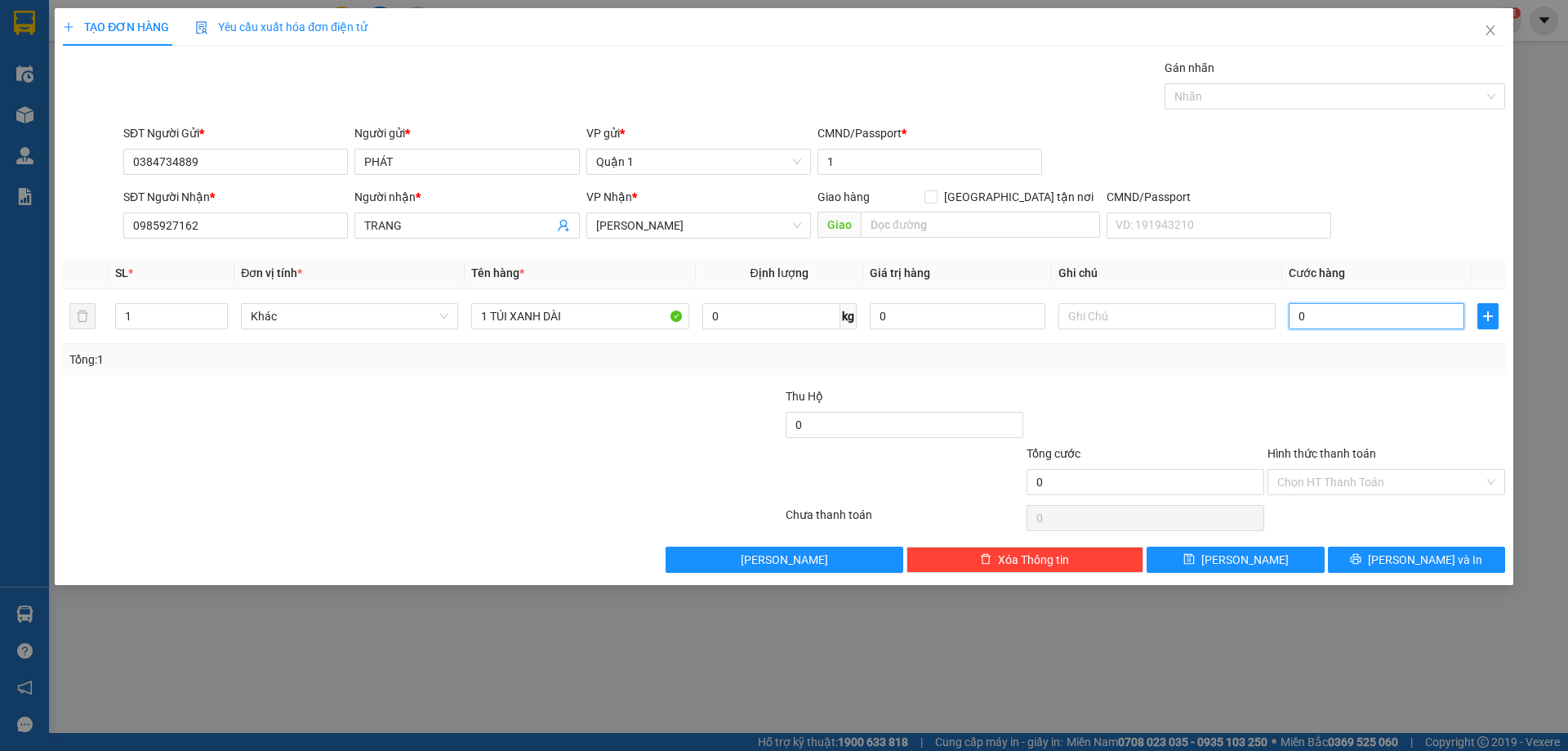
type input "1"
type input "15"
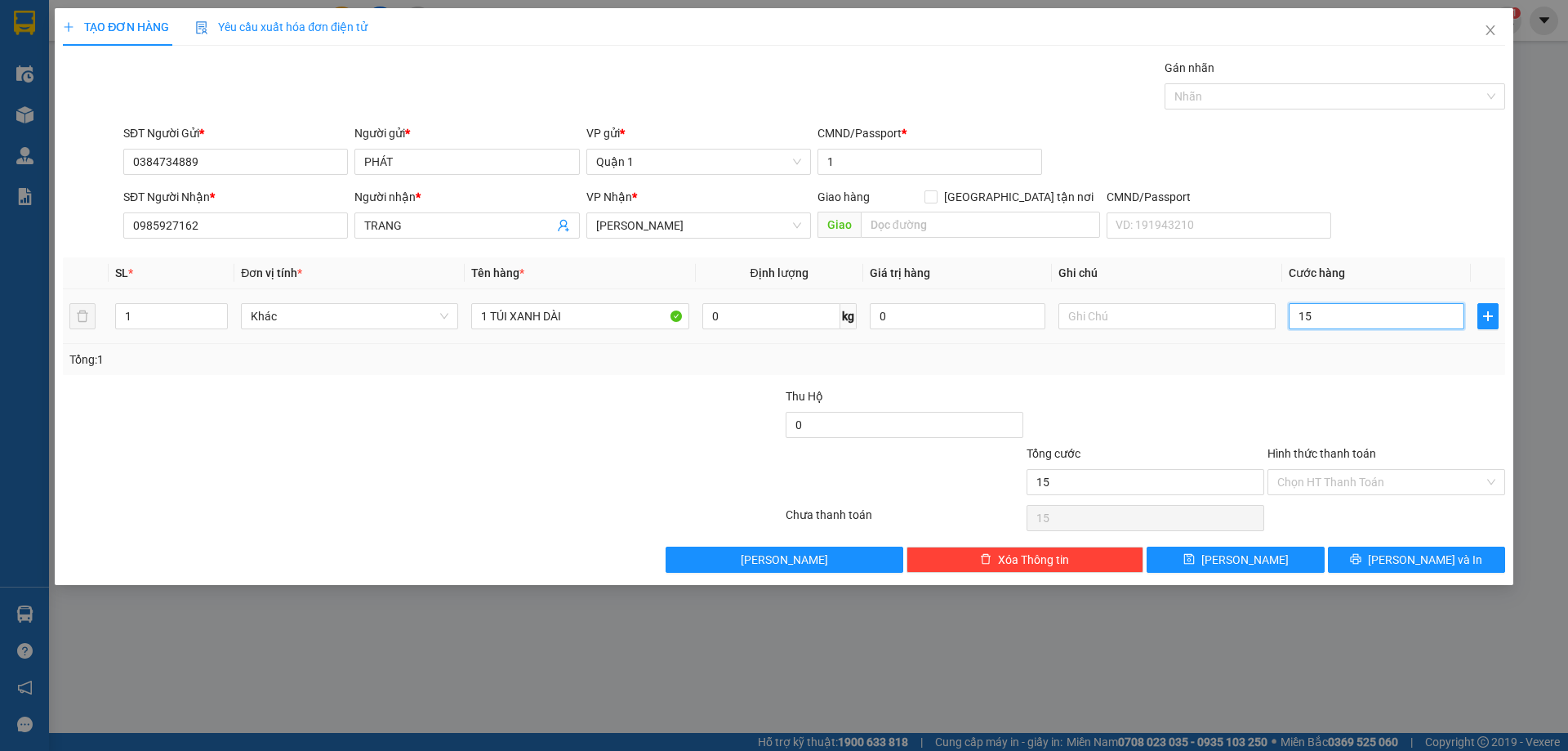
type input "150"
type input "150.000"
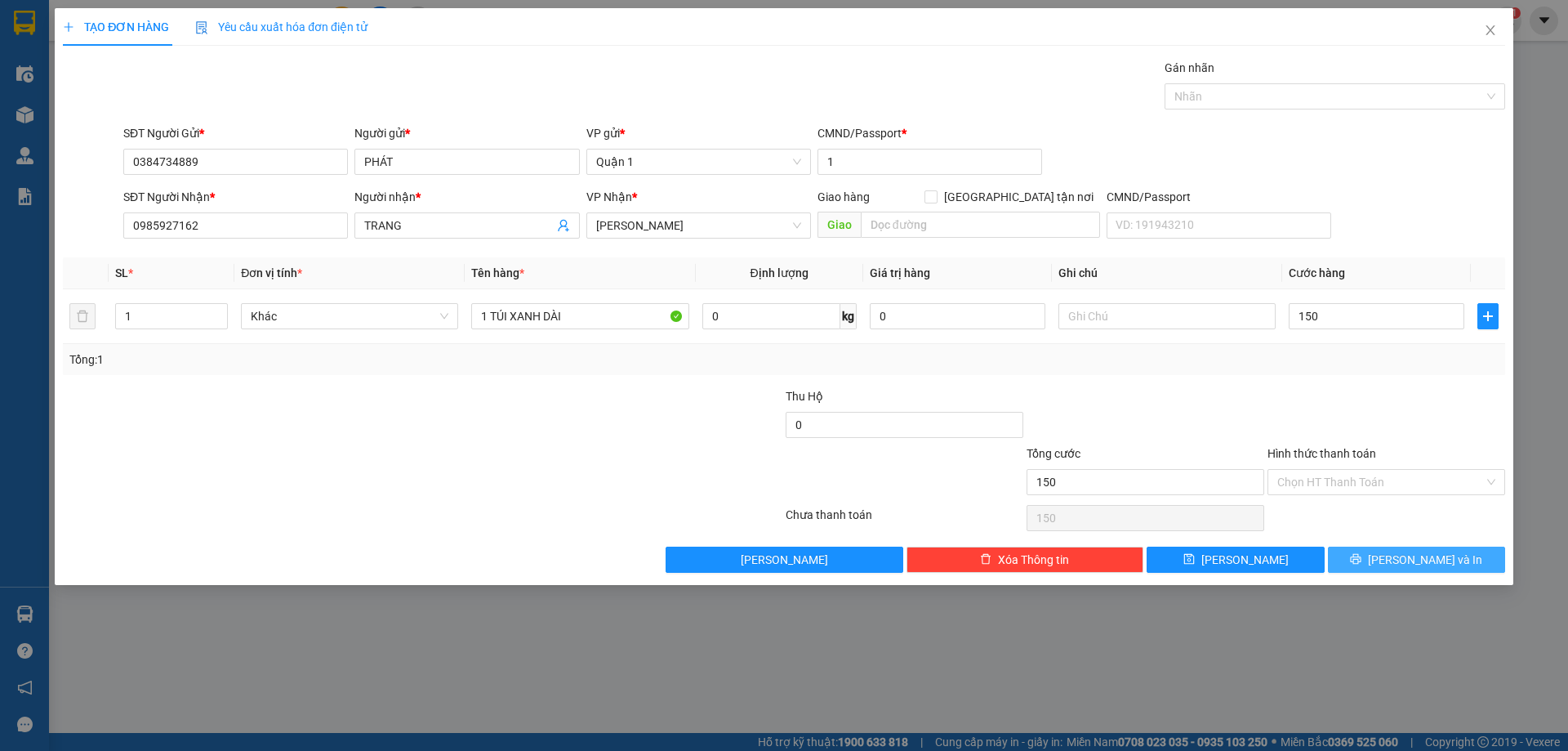
type input "150.000"
click at [1385, 552] on button "[PERSON_NAME] và In" at bounding box center [1416, 559] width 177 height 26
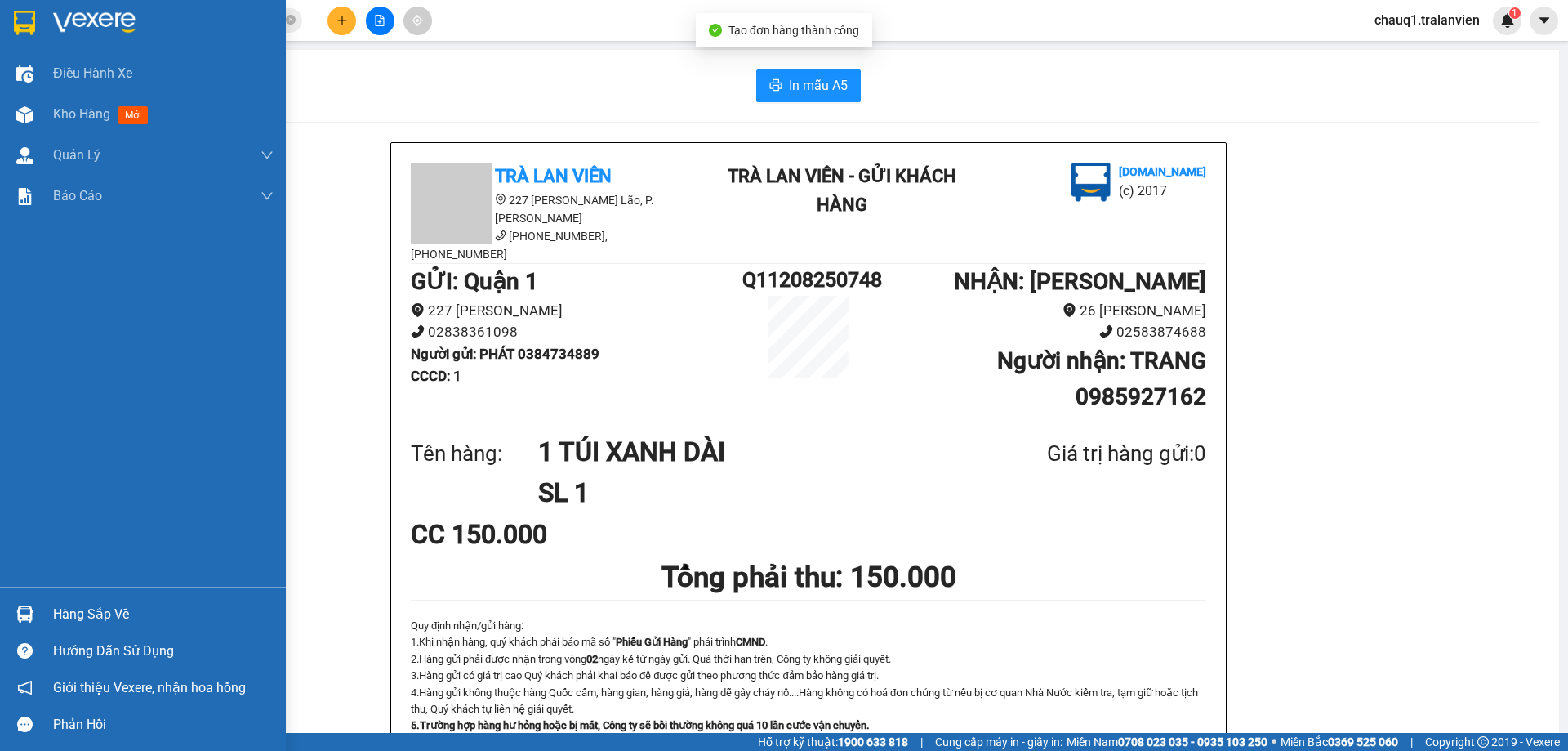
click at [22, 18] on img at bounding box center [24, 23] width 21 height 25
